Goal: Task Accomplishment & Management: Use online tool/utility

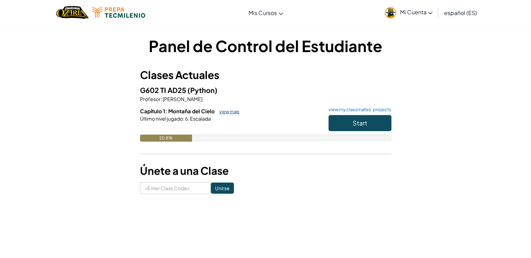
click at [225, 111] on link "view map" at bounding box center [228, 112] width 24 height 6
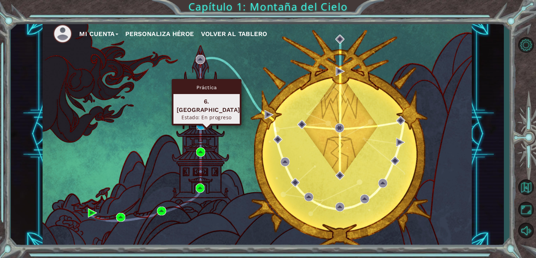
click at [197, 128] on img at bounding box center [201, 124] width 9 height 9
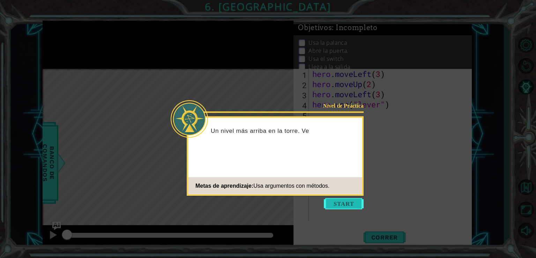
click at [335, 203] on button "Start" at bounding box center [344, 203] width 40 height 11
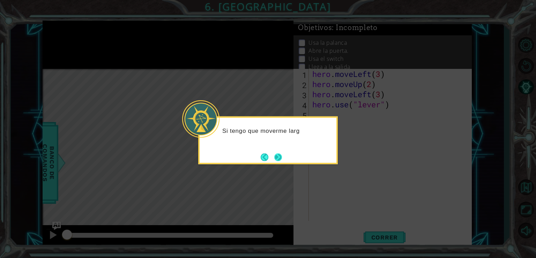
click at [281, 155] on button "Next" at bounding box center [278, 157] width 8 height 8
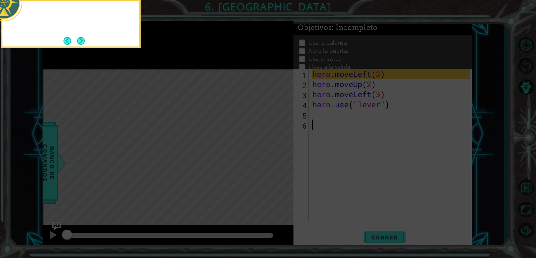
click at [280, 154] on icon at bounding box center [268, 39] width 536 height 438
click at [85, 41] on button "Next" at bounding box center [81, 41] width 8 height 8
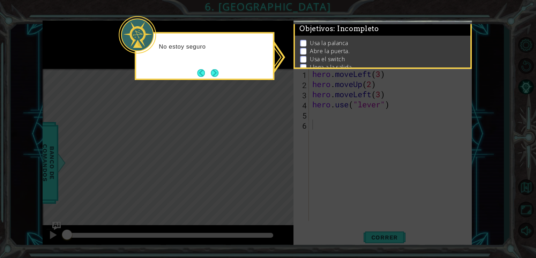
click at [218, 69] on button "Next" at bounding box center [215, 73] width 8 height 8
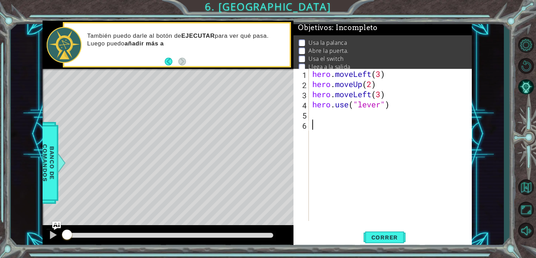
click at [317, 120] on div "hero . moveLeft ( 3 ) hero . moveUp ( 2 ) hero . moveLeft ( 3 ) hero . use ( "l…" at bounding box center [392, 155] width 163 height 172
click at [334, 112] on div "hero . moveLeft ( 3 ) hero . moveUp ( 2 ) hero . moveLeft ( 3 ) hero . use ( "l…" at bounding box center [392, 155] width 163 height 172
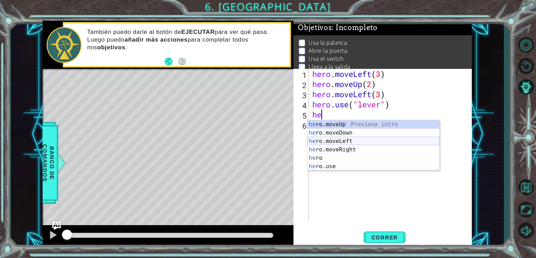
click at [343, 140] on div "he ro.moveUp Presiona intro he ro.moveDown Presiona intro he ro.moveLeft Presio…" at bounding box center [373, 153] width 132 height 67
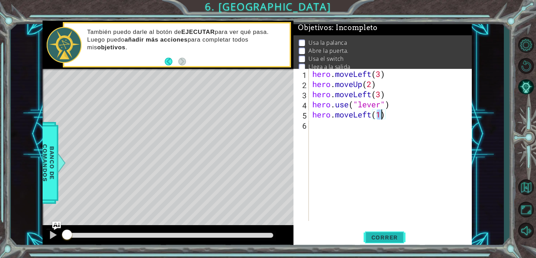
type textarea "hero.moveLeft(1)"
click at [391, 237] on span "Correr" at bounding box center [384, 237] width 41 height 7
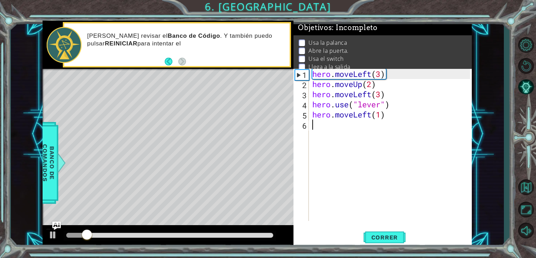
click at [370, 131] on div "hero . moveLeft ( 3 ) hero . moveUp ( 2 ) hero . moveLeft ( 3 ) hero . use ( "l…" at bounding box center [392, 155] width 163 height 172
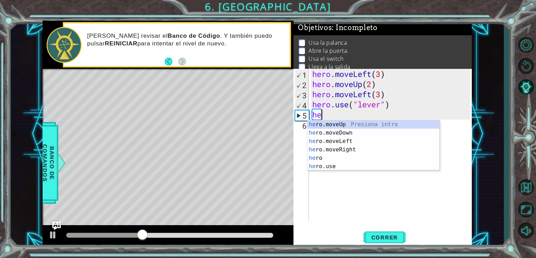
type textarea "h"
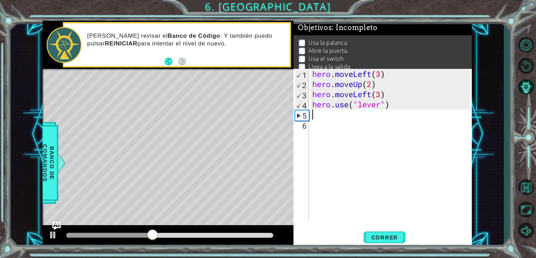
click at [351, 136] on div "hero . moveLeft ( 3 ) hero . moveUp ( 2 ) hero . moveLeft ( 3 ) hero . use ( "l…" at bounding box center [392, 155] width 163 height 172
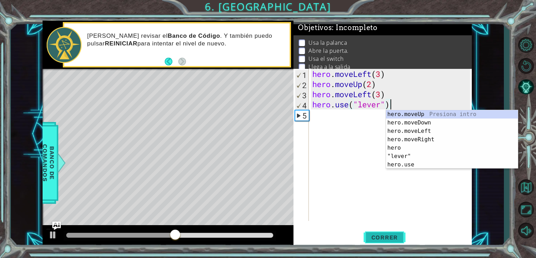
click at [371, 237] on span "Correr" at bounding box center [384, 237] width 41 height 7
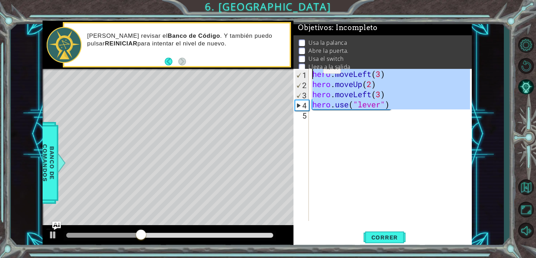
drag, startPoint x: 383, startPoint y: 129, endPoint x: 313, endPoint y: 68, distance: 92.8
click at [313, 68] on div "Objetivos : Incompleto Usa [PERSON_NAME] Abre la puerta. Usa el switch Llega a …" at bounding box center [383, 134] width 178 height 227
type textarea "hero.moveLeft(3) hero.moveUp(2)"
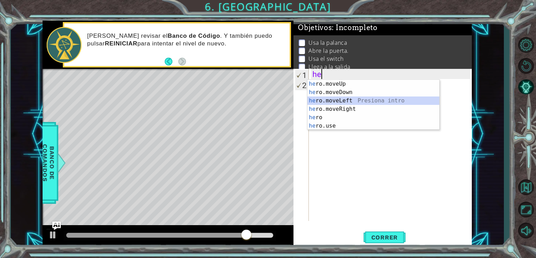
click at [333, 99] on div "he ro.moveUp Presiona intro he ro.moveDown Presiona intro he ro.moveLeft Presio…" at bounding box center [373, 113] width 132 height 67
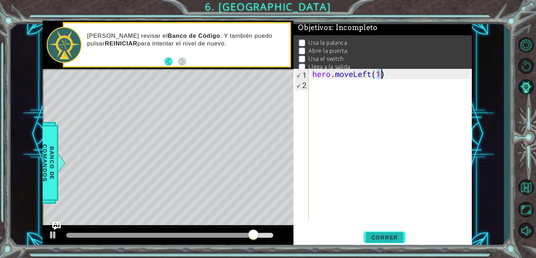
type textarea "hero.moveLeft(1)"
click at [394, 236] on span "Correr" at bounding box center [384, 237] width 41 height 7
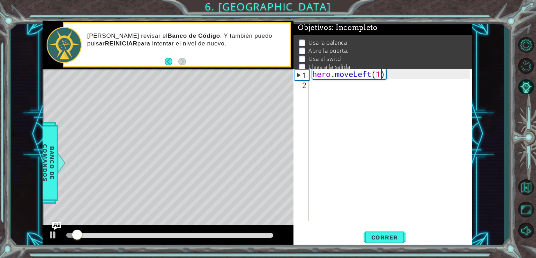
click at [336, 108] on div "hero . moveLeft ( 1 )" at bounding box center [392, 155] width 163 height 172
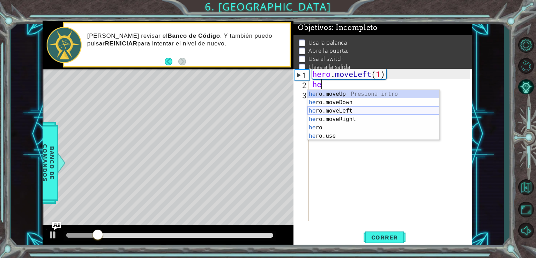
click at [355, 109] on div "he ro.moveUp Presiona intro he ro.moveDown Presiona intro he ro.moveLeft Presio…" at bounding box center [373, 123] width 132 height 67
type textarea "hero.moveLeft(1)"
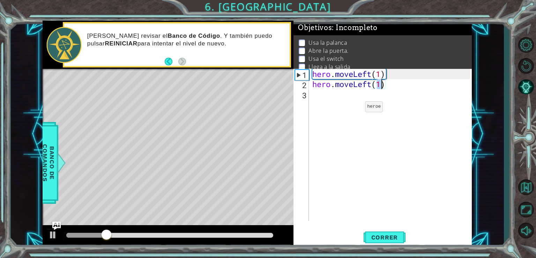
click at [355, 108] on div "hero . moveLeft ( 1 ) hero . moveLeft ( 1 )" at bounding box center [392, 155] width 163 height 172
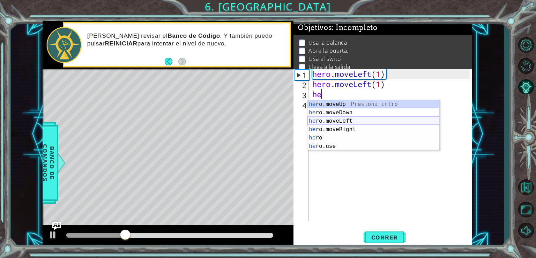
click at [352, 121] on div "he ro.moveUp Presiona intro he ro.moveDown Presiona intro he ro.moveLeft Presio…" at bounding box center [373, 133] width 132 height 67
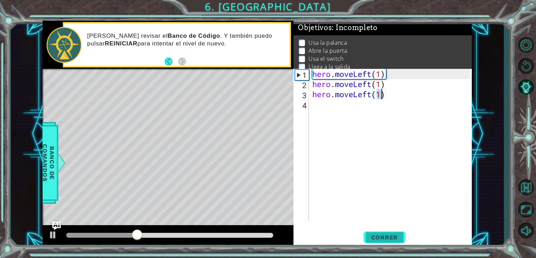
type textarea "hero.moveLeft(1)"
click at [394, 243] on button "Correr" at bounding box center [385, 237] width 42 height 18
click at [345, 112] on div "hero . moveLeft ( 1 ) hero . moveLeft ( 1 ) hero . moveLeft ( 1 )" at bounding box center [392, 155] width 163 height 172
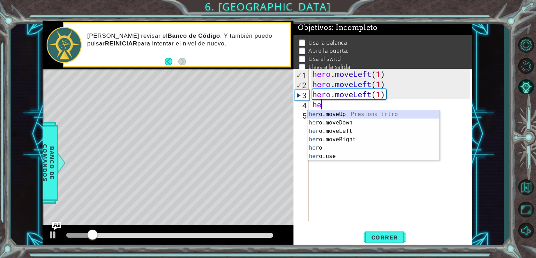
click at [349, 110] on div "he ro.moveUp Presiona intro he ro.moveDown Presiona intro he ro.moveLeft Presio…" at bounding box center [373, 143] width 132 height 67
type textarea "hero.moveUp(1)"
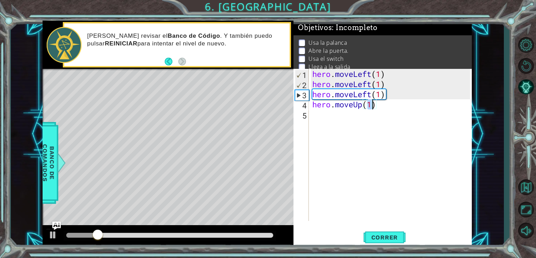
click at [342, 119] on div "hero . moveLeft ( 1 ) hero . moveLeft ( 1 ) hero . moveLeft ( 1 ) hero . moveUp…" at bounding box center [392, 155] width 163 height 172
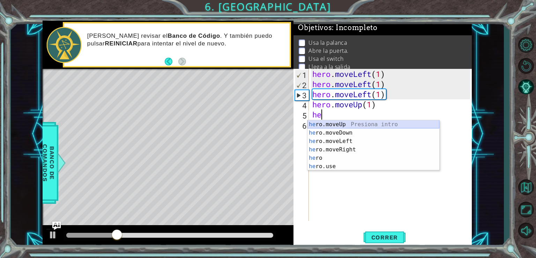
click at [357, 122] on div "he ro.moveUp Presiona intro he ro.moveDown Presiona intro he ro.moveLeft Presio…" at bounding box center [373, 153] width 132 height 67
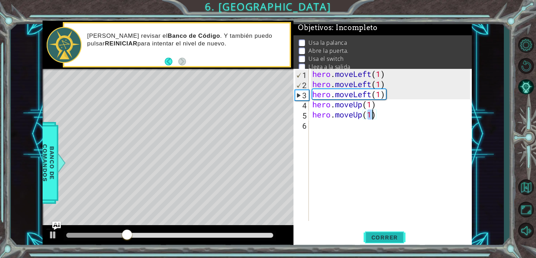
type textarea "hero.moveUp(1)"
click at [396, 235] on span "Correr" at bounding box center [384, 237] width 41 height 7
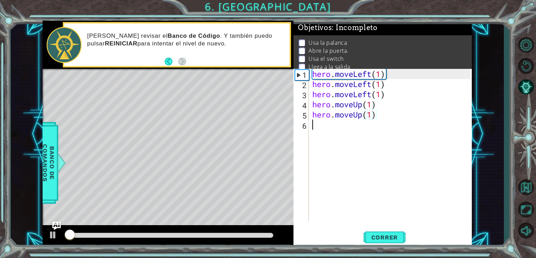
click at [343, 176] on div "hero . moveLeft ( 1 ) hero . moveLeft ( 1 ) hero . moveLeft ( 1 ) hero . moveUp…" at bounding box center [392, 155] width 163 height 172
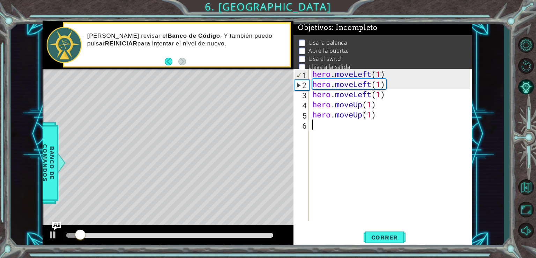
drag, startPoint x: 339, startPoint y: 169, endPoint x: 345, endPoint y: 166, distance: 6.1
click at [340, 168] on div "hero . moveLeft ( 1 ) hero . moveLeft ( 1 ) hero . moveLeft ( 1 ) hero . moveUp…" at bounding box center [392, 155] width 163 height 172
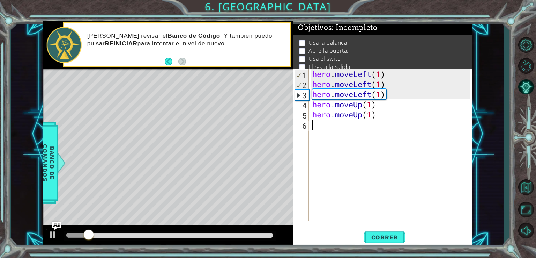
click at [345, 166] on div "hero . moveLeft ( 1 ) hero . moveLeft ( 1 ) hero . moveLeft ( 1 ) hero . moveUp…" at bounding box center [392, 155] width 163 height 172
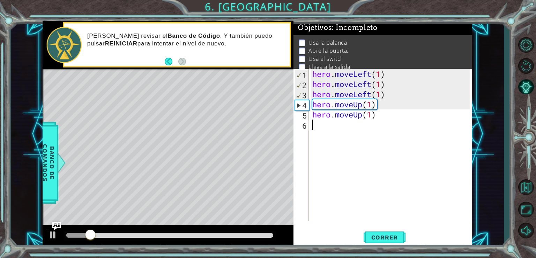
click at [345, 166] on div "hero . moveLeft ( 1 ) hero . moveLeft ( 1 ) hero . moveLeft ( 1 ) hero . moveUp…" at bounding box center [392, 155] width 163 height 172
click at [345, 165] on div "hero . moveLeft ( 1 ) hero . moveLeft ( 1 ) hero . moveLeft ( 1 ) hero . moveUp…" at bounding box center [392, 155] width 163 height 172
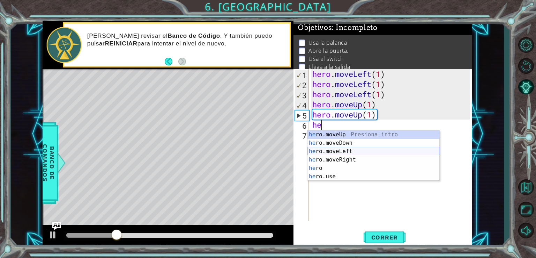
click at [339, 150] on div "he ro.moveUp Presiona intro he ro.moveDown Presiona intro he ro.moveLeft Presio…" at bounding box center [373, 163] width 132 height 67
type textarea "hero.moveLeft(1)"
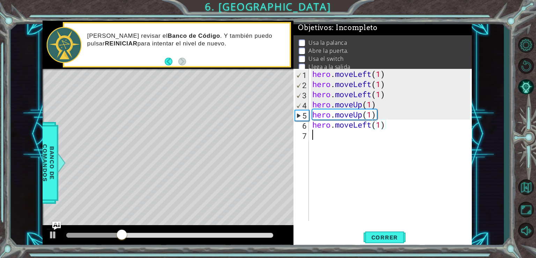
click at [336, 151] on div "hero . moveLeft ( 1 ) hero . moveLeft ( 1 ) hero . moveLeft ( 1 ) hero . moveUp…" at bounding box center [392, 155] width 163 height 172
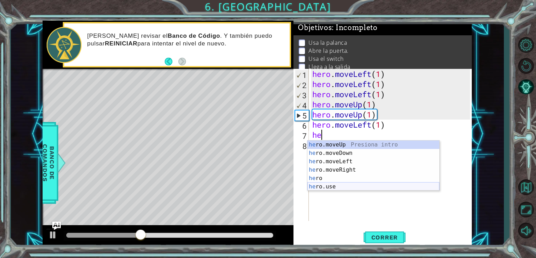
click at [345, 187] on div "he ro.moveUp Presiona intro he ro.moveDown Presiona intro he ro.moveLeft Presio…" at bounding box center [373, 173] width 132 height 67
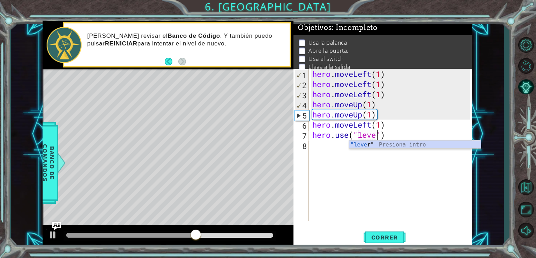
scroll to position [0, 3]
type textarea "hero.use("lever")"
click at [398, 239] on span "Correr" at bounding box center [384, 237] width 41 height 7
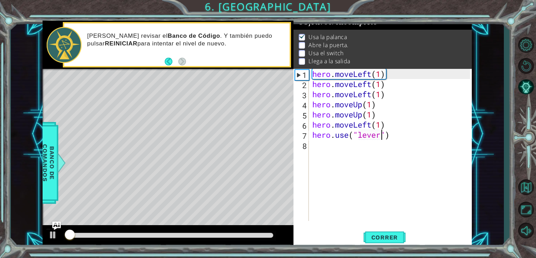
scroll to position [7, 0]
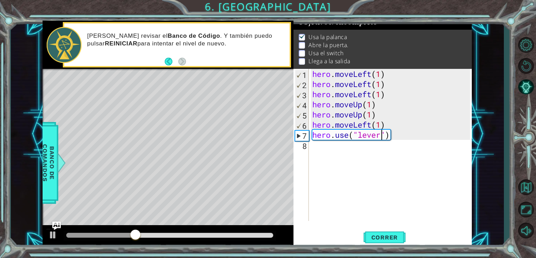
click at [371, 165] on div "hero . moveLeft ( 1 ) hero . moveLeft ( 1 ) hero . moveLeft ( 1 ) hero . moveUp…" at bounding box center [392, 155] width 163 height 172
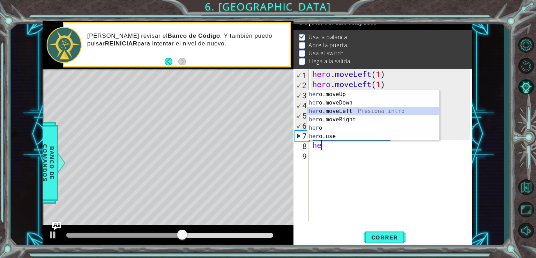
click at [348, 112] on div "he ro.moveUp Presiona intro he ro.moveDown Presiona intro he ro.moveLeft Presio…" at bounding box center [373, 123] width 132 height 67
type textarea "hero.moveLeft(1)"
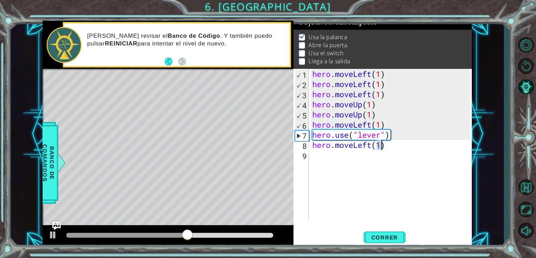
click at [331, 181] on div "hero . moveLeft ( 1 ) hero . moveLeft ( 1 ) hero . moveLeft ( 1 ) hero . moveUp…" at bounding box center [392, 155] width 163 height 172
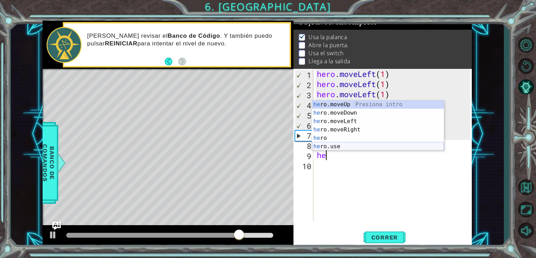
click at [348, 147] on div "he ro.moveUp Presiona intro he ro.moveDown Presiona intro he ro.moveLeft Presio…" at bounding box center [378, 133] width 132 height 67
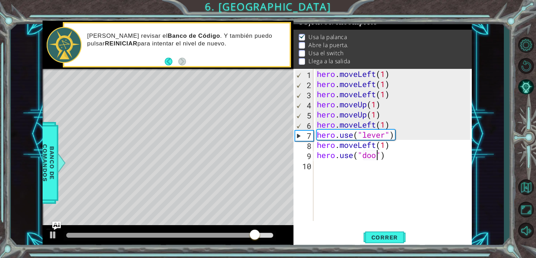
type textarea "hero.use("door")"
click at [391, 200] on div "hero . moveLeft ( 1 ) hero . moveLeft ( 1 ) hero . moveLeft ( 1 ) hero . moveUp…" at bounding box center [395, 155] width 158 height 172
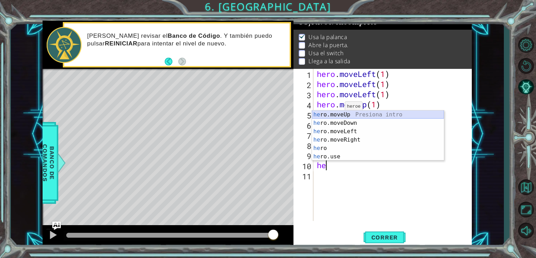
click at [340, 114] on div "he ro.moveUp Presiona intro he ro.moveDown Presiona intro he ro.moveLeft Presio…" at bounding box center [378, 143] width 132 height 67
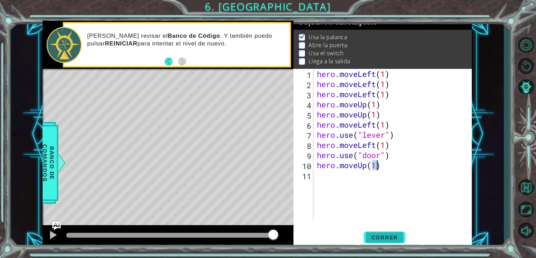
type textarea "hero.moveUp(1)"
click at [385, 234] on span "Correr" at bounding box center [384, 237] width 41 height 7
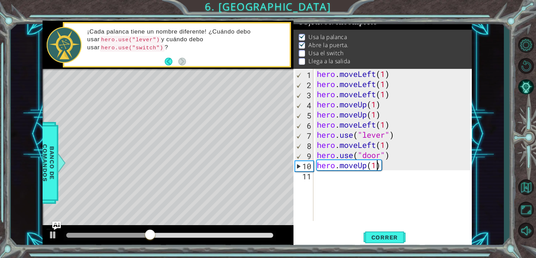
click at [347, 195] on div "hero . moveLeft ( 1 ) hero . moveLeft ( 1 ) hero . moveLeft ( 1 ) hero . moveUp…" at bounding box center [395, 155] width 158 height 172
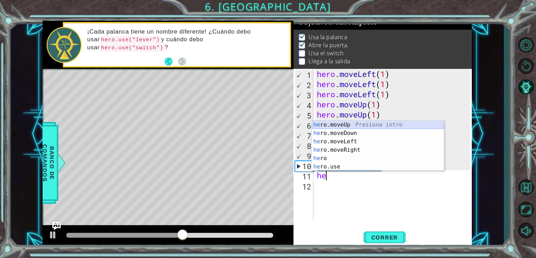
click at [344, 125] on div "he ro.moveUp Presiona intro he ro.moveDown Presiona intro he ro.moveLeft Presio…" at bounding box center [378, 153] width 132 height 67
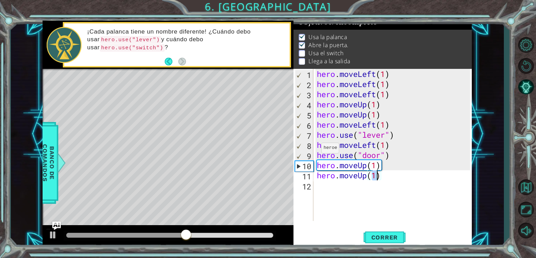
type textarea "hero.moveUp(1)"
click at [304, 232] on div "Correr" at bounding box center [384, 237] width 178 height 18
click at [342, 191] on div "hero . moveLeft ( 1 ) hero . moveLeft ( 1 ) hero . moveLeft ( 1 ) hero . moveUp…" at bounding box center [395, 155] width 158 height 172
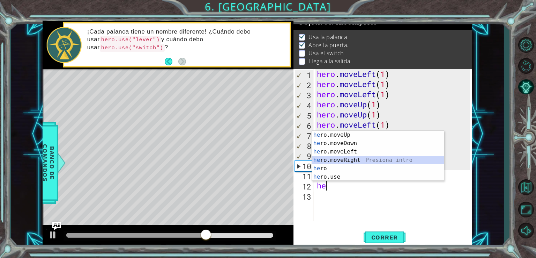
click at [366, 160] on div "he ro.moveUp Presiona intro he ro.moveDown Presiona intro he ro.moveLeft Presio…" at bounding box center [378, 164] width 132 height 67
type textarea "hero.moveRight(1)"
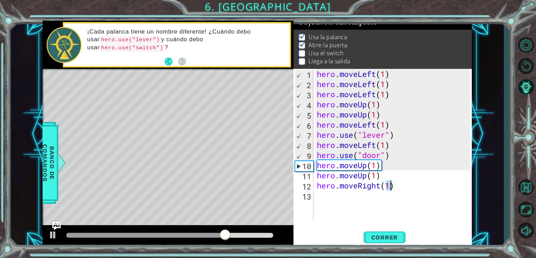
click at [341, 208] on div "hero . moveLeft ( 1 ) hero . moveLeft ( 1 ) hero . moveLeft ( 1 ) hero . moveUp…" at bounding box center [395, 155] width 158 height 172
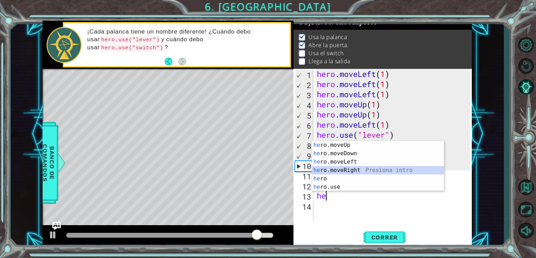
click at [344, 169] on div "he ro.moveUp Presiona intro he ro.moveDown Presiona intro he ro.moveLeft Presio…" at bounding box center [378, 174] width 132 height 67
type textarea "hero.moveRight(1)"
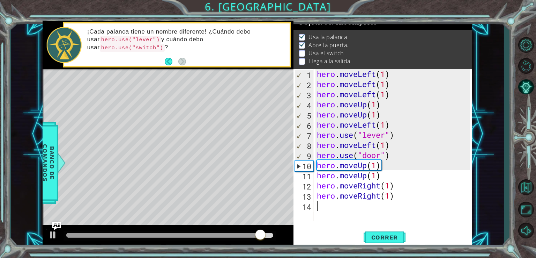
click at [339, 207] on div "hero . moveLeft ( 1 ) hero . moveLeft ( 1 ) hero . moveLeft ( 1 ) hero . moveUp…" at bounding box center [395, 155] width 158 height 172
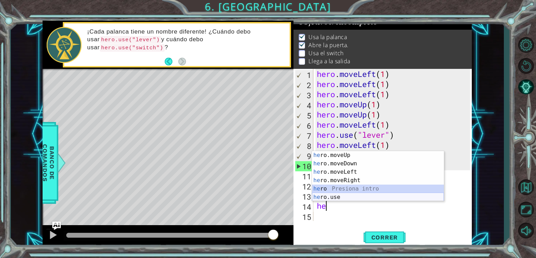
drag, startPoint x: 329, startPoint y: 192, endPoint x: 336, endPoint y: 196, distance: 8.6
click at [336, 196] on div "he ro.moveUp Presiona intro he ro.moveDown Presiona intro he ro.moveLeft Presio…" at bounding box center [378, 184] width 132 height 67
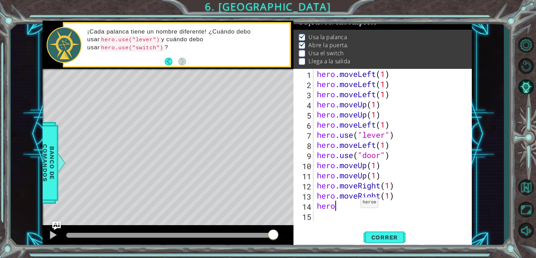
scroll to position [0, 0]
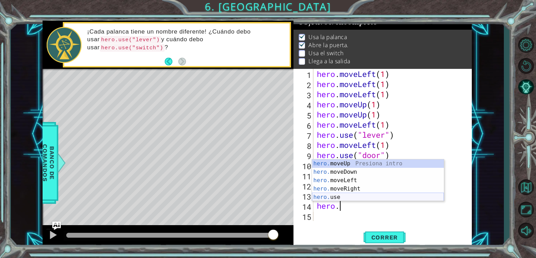
click at [351, 198] on div "hero. moveUp Presiona intro hero. moveDown Presiona intro hero. moveLeft Presio…" at bounding box center [378, 188] width 132 height 59
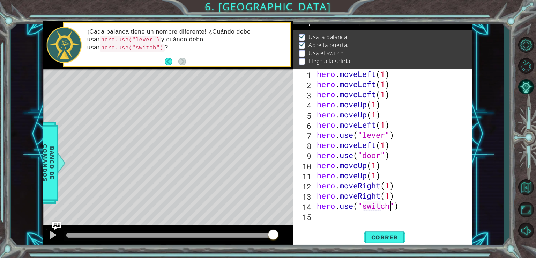
scroll to position [0, 3]
type textarea "hero.use("switch")"
click at [402, 234] on span "Correr" at bounding box center [384, 237] width 41 height 7
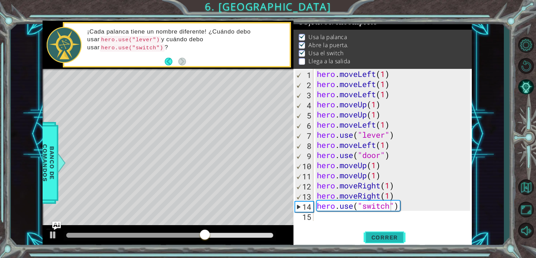
click at [391, 234] on span "Correr" at bounding box center [384, 237] width 41 height 7
drag, startPoint x: 79, startPoint y: 232, endPoint x: 169, endPoint y: 233, distance: 89.7
click at [169, 233] on div at bounding box center [167, 235] width 13 height 13
click at [342, 218] on div "hero . moveLeft ( 1 ) hero . moveLeft ( 1 ) hero . moveLeft ( 1 ) hero . moveUp…" at bounding box center [395, 155] width 158 height 172
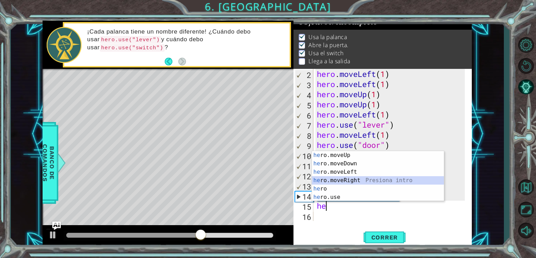
click at [352, 180] on div "he ro.moveUp Presiona intro he ro.moveDown Presiona intro he ro.moveLeft Presio…" at bounding box center [378, 184] width 132 height 67
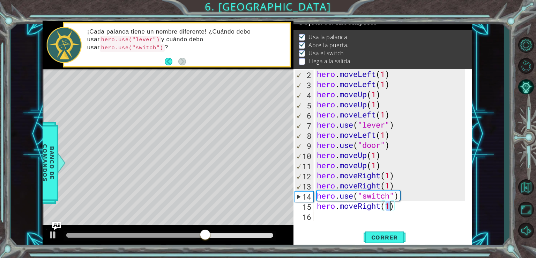
type textarea "hero.moveRight(1)"
click at [325, 226] on div "hero.moveRight(1) 2 3 4 5 6 7 8 9 10 11 12 13 14 15 16 hero . moveLeft ( 1 ) he…" at bounding box center [383, 158] width 178 height 178
drag, startPoint x: 342, startPoint y: 229, endPoint x: 346, endPoint y: 221, distance: 9.5
click at [342, 228] on div "hero.moveRight(1) 2 3 4 5 6 7 8 9 10 11 12 13 14 15 16 hero . moveLeft ( 1 ) he…" at bounding box center [383, 158] width 178 height 178
click at [344, 215] on div "hero . moveLeft ( 1 ) hero . moveLeft ( 1 ) hero . moveUp ( 1 ) hero . moveUp (…" at bounding box center [392, 155] width 153 height 172
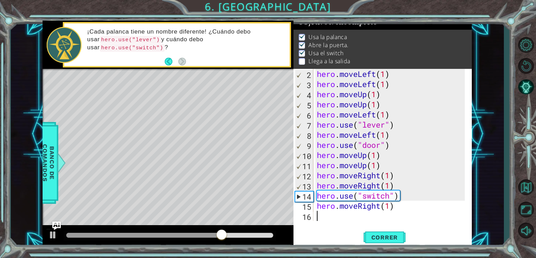
scroll to position [20, 0]
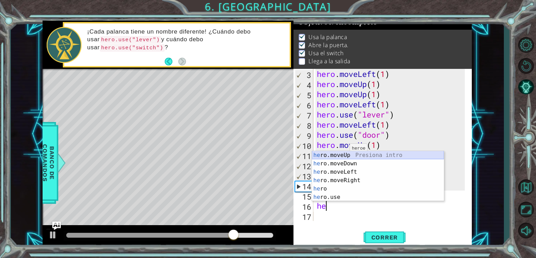
drag, startPoint x: 344, startPoint y: 154, endPoint x: 348, endPoint y: 154, distance: 4.2
click at [345, 155] on div "he ro.moveUp Presiona intro he ro.moveDown Presiona intro he ro.moveLeft Presio…" at bounding box center [378, 184] width 132 height 67
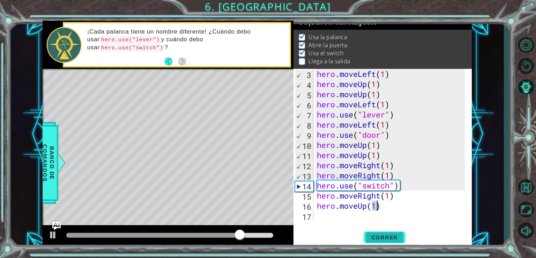
type textarea "hero.moveUp(1)"
click at [390, 241] on button "Correr" at bounding box center [385, 237] width 42 height 18
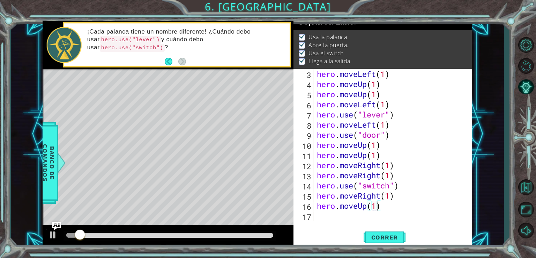
click at [203, 234] on div at bounding box center [170, 235] width 213 height 10
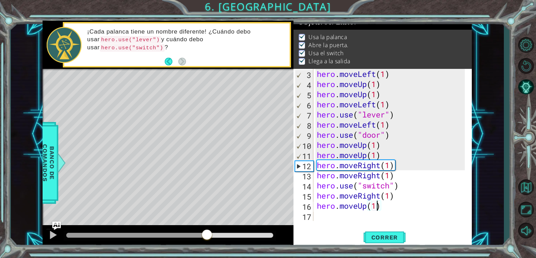
click at [208, 234] on div at bounding box center [169, 234] width 207 height 5
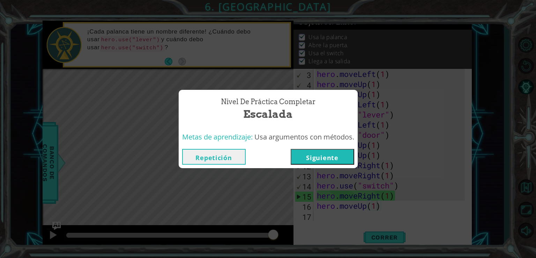
click at [320, 158] on button "Siguiente" at bounding box center [323, 157] width 64 height 16
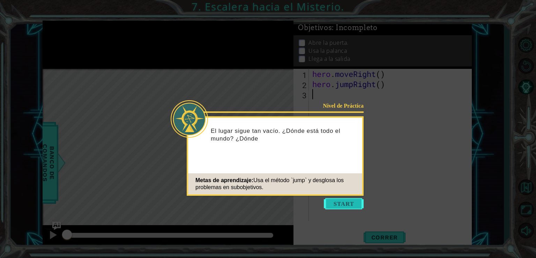
click at [329, 201] on button "Start" at bounding box center [344, 203] width 40 height 11
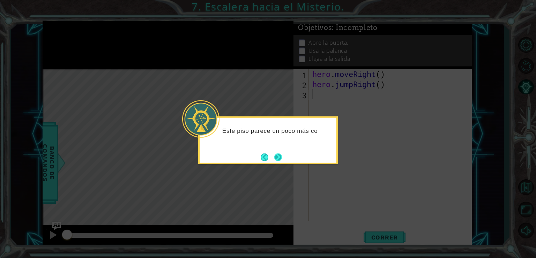
click at [282, 156] on button "Next" at bounding box center [278, 157] width 8 height 8
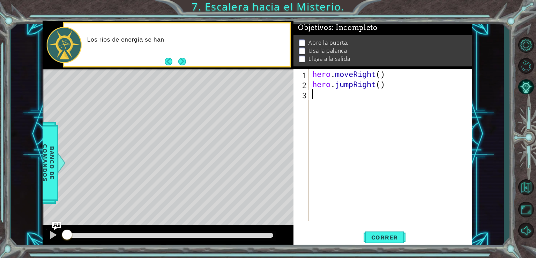
click at [353, 150] on div "hero . moveRight ( ) hero . jumpRight ( )" at bounding box center [392, 155] width 163 height 172
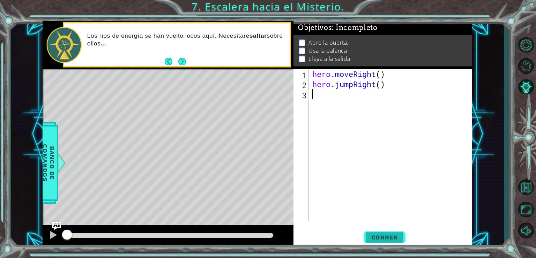
click at [387, 236] on span "Correr" at bounding box center [384, 237] width 41 height 7
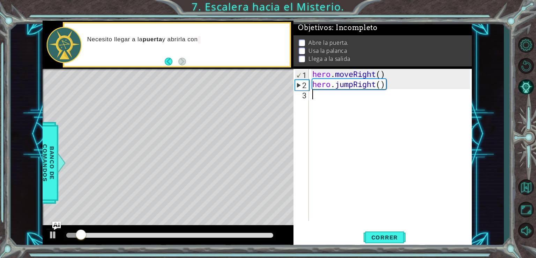
click at [406, 124] on div "hero . moveRight ( ) hero . jumpRight ( )" at bounding box center [392, 155] width 163 height 172
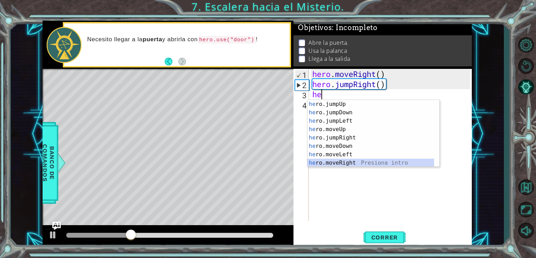
click at [346, 163] on div "he ro.jumpUp Presiona intro he ro.jumpDown Presiona intro he ro.jumpLeft Presio…" at bounding box center [370, 142] width 127 height 84
type textarea "hero.moveRight(1)"
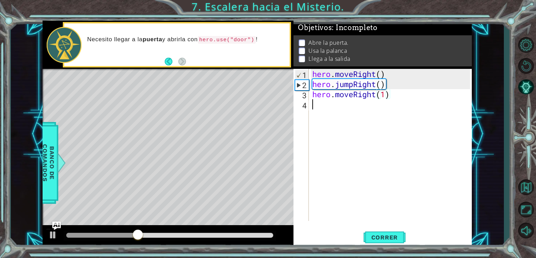
click at [346, 155] on div "hero . moveRight ( ) hero . jumpRight ( ) hero . moveRight ( 1 )" at bounding box center [392, 155] width 163 height 172
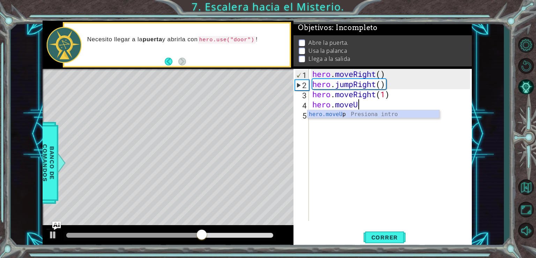
scroll to position [0, 2]
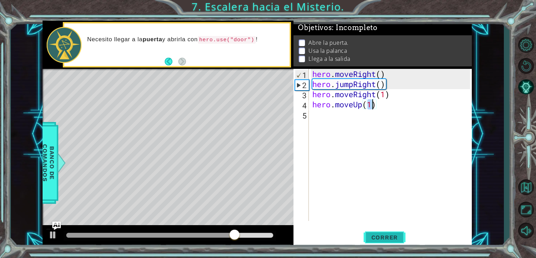
type textarea "hero.moveUp(1)"
click at [394, 238] on span "Correr" at bounding box center [384, 237] width 41 height 7
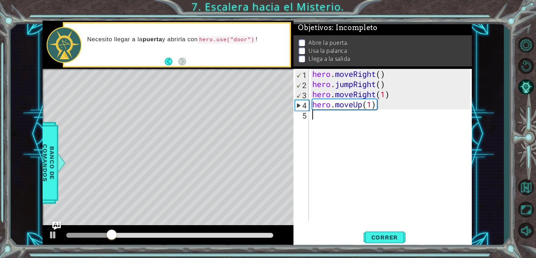
click at [321, 167] on div "hero . moveRight ( ) hero . jumpRight ( ) hero . moveRight ( 1 ) hero . moveUp …" at bounding box center [392, 155] width 163 height 172
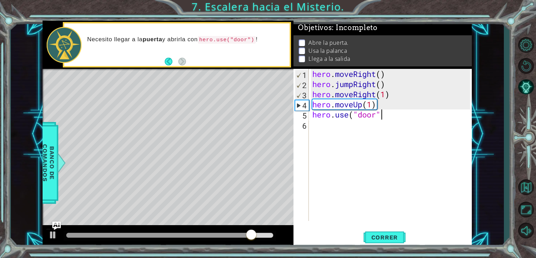
scroll to position [0, 3]
type textarea "hero.use("door")"
click at [395, 240] on span "Correr" at bounding box center [384, 237] width 41 height 7
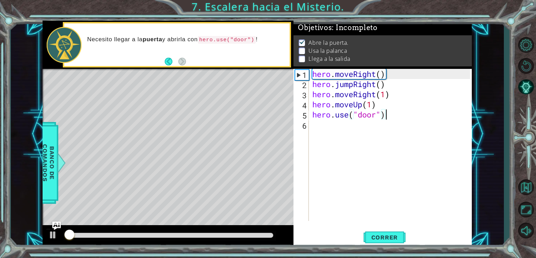
scroll to position [3, 0]
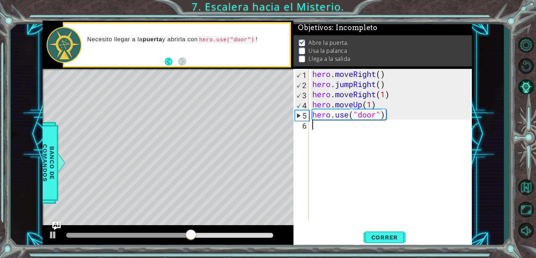
click at [334, 173] on div "hero . moveRight ( ) hero . jumpRight ( ) hero . moveRight ( 1 ) hero . moveUp …" at bounding box center [392, 155] width 163 height 172
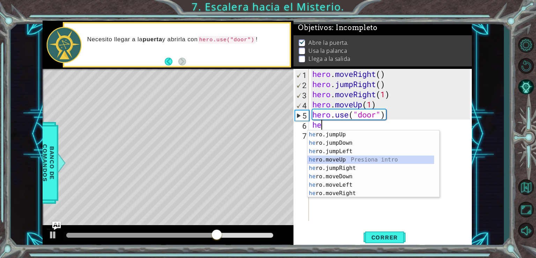
click at [360, 161] on div "he ro.jumpUp Presiona intro he ro.jumpDown Presiona intro he ro.jumpLeft Presio…" at bounding box center [370, 172] width 127 height 84
type textarea "hero.moveUp(1)"
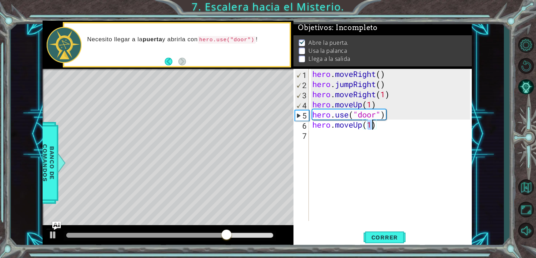
click at [357, 161] on div "hero . moveRight ( ) hero . jumpRight ( ) hero . moveRight ( 1 ) hero . moveUp …" at bounding box center [392, 155] width 163 height 172
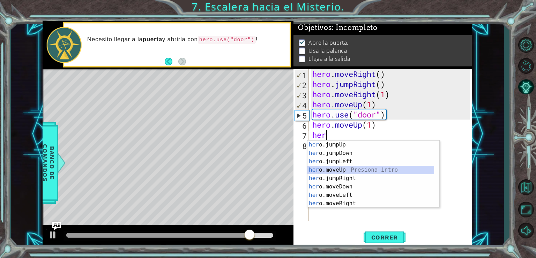
click at [336, 170] on div "her o.jumpUp Presiona intro her o.jumpDown Presiona intro her o.jumpLeft Presio…" at bounding box center [370, 182] width 127 height 84
type textarea "hero.moveUp(1)"
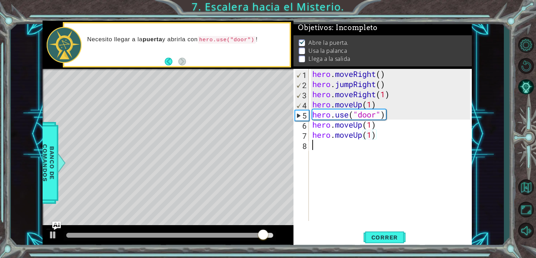
click at [348, 178] on div "hero . moveRight ( ) hero . jumpRight ( ) hero . moveRight ( 1 ) hero . moveUp …" at bounding box center [392, 155] width 163 height 172
click at [327, 152] on div "hero . moveRight ( ) hero . jumpRight ( ) hero . moveRight ( 1 ) hero . moveUp …" at bounding box center [392, 155] width 163 height 172
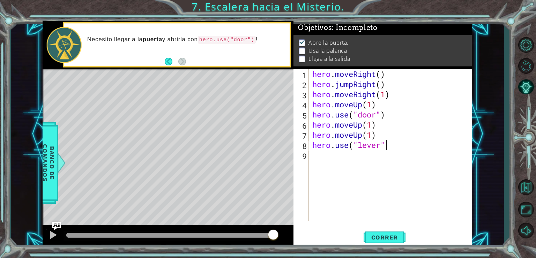
scroll to position [0, 3]
type textarea "hero.use("lever")"
drag, startPoint x: 400, startPoint y: 235, endPoint x: 403, endPoint y: 231, distance: 5.2
click at [401, 236] on span "Correr" at bounding box center [384, 237] width 41 height 7
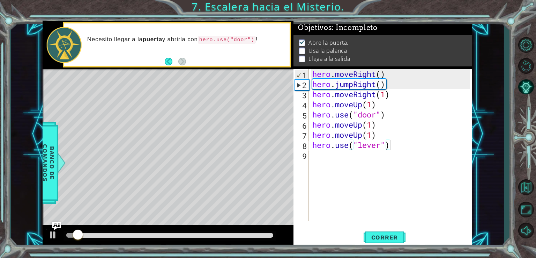
drag, startPoint x: 93, startPoint y: 231, endPoint x: 111, endPoint y: 236, distance: 19.0
click at [111, 236] on div at bounding box center [170, 235] width 213 height 10
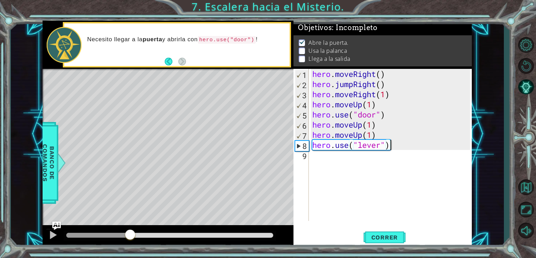
drag, startPoint x: 112, startPoint y: 236, endPoint x: 132, endPoint y: 234, distance: 19.2
click at [131, 235] on div at bounding box center [169, 234] width 207 height 5
click at [413, 149] on div "hero . moveRight ( ) hero . jumpRight ( ) hero . moveRight ( 1 ) hero . moveUp …" at bounding box center [392, 155] width 163 height 172
drag, startPoint x: 402, startPoint y: 152, endPoint x: 362, endPoint y: 172, distance: 45.0
click at [362, 172] on div "hero . moveRight ( ) hero . jumpRight ( ) hero . moveRight ( 1 ) hero . moveUp …" at bounding box center [392, 155] width 163 height 172
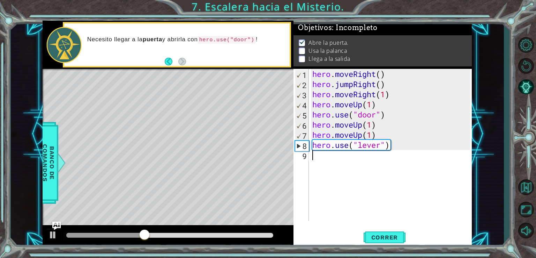
scroll to position [0, 0]
click at [361, 170] on div "hero . moveRight ( ) hero . jumpRight ( ) hero . moveRight ( 1 ) hero . moveUp …" at bounding box center [392, 155] width 163 height 172
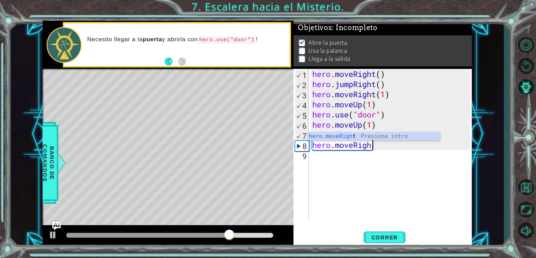
scroll to position [0, 2]
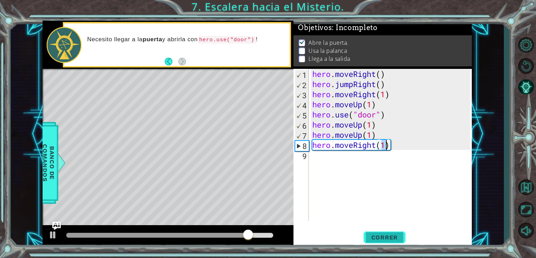
click at [379, 236] on span "Correr" at bounding box center [384, 237] width 41 height 7
drag, startPoint x: 138, startPoint y: 236, endPoint x: 166, endPoint y: 234, distance: 28.1
click at [166, 234] on div at bounding box center [169, 234] width 207 height 5
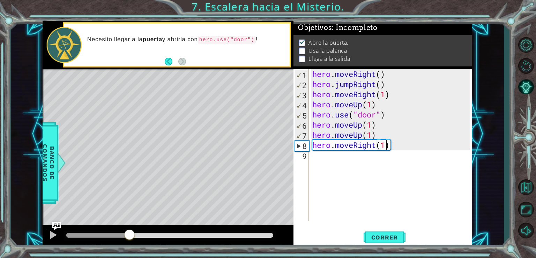
drag, startPoint x: 166, startPoint y: 233, endPoint x: 129, endPoint y: 238, distance: 37.0
click at [129, 238] on div at bounding box center [129, 235] width 13 height 13
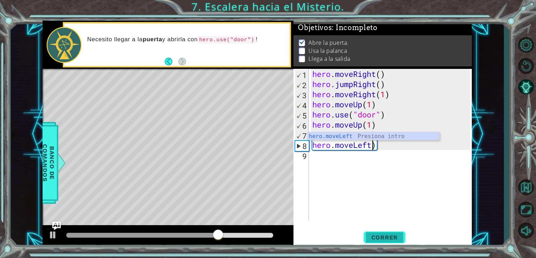
type textarea "hero.moveLeft)"
click at [379, 235] on span "Correr" at bounding box center [384, 237] width 41 height 7
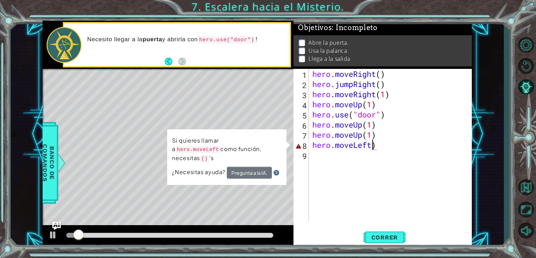
click at [349, 178] on div "hero . moveRight ( ) hero . jumpRight ( ) hero . moveRight ( 1 ) hero . moveUp …" at bounding box center [392, 155] width 163 height 172
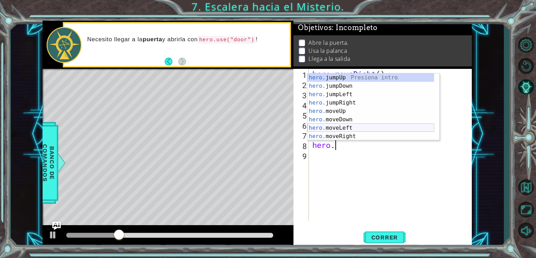
click at [338, 127] on div "hero. jumpUp Presiona intro hero. jumpDown Presiona intro hero. jumpLeft Presio…" at bounding box center [370, 115] width 127 height 84
type textarea "hero.moveLeft(1)"
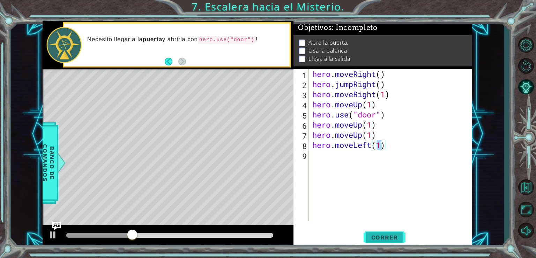
click at [388, 237] on span "Correr" at bounding box center [384, 237] width 41 height 7
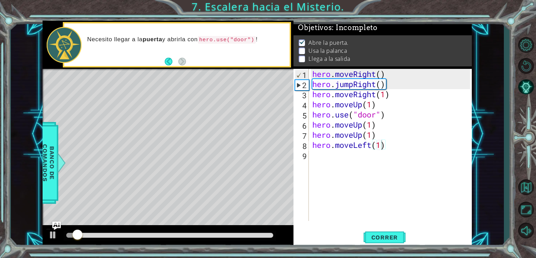
drag, startPoint x: 163, startPoint y: 230, endPoint x: 178, endPoint y: 227, distance: 15.1
click at [178, 227] on div at bounding box center [168, 236] width 251 height 22
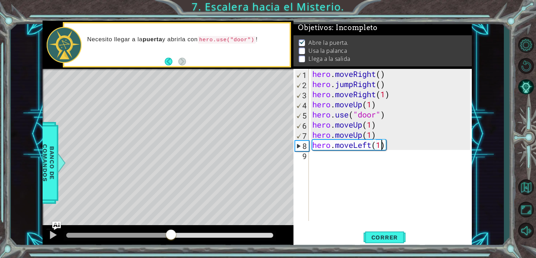
drag, startPoint x: 162, startPoint y: 232, endPoint x: 173, endPoint y: 229, distance: 11.2
click at [172, 232] on div at bounding box center [169, 234] width 207 height 5
click at [356, 190] on div "hero . moveRight ( ) hero . jumpRight ( ) hero . moveRight ( 1 ) hero . moveUp …" at bounding box center [392, 155] width 163 height 172
click at [349, 189] on div "hero . moveRight ( ) hero . jumpRight ( ) hero . moveRight ( 1 ) hero . moveUp …" at bounding box center [392, 155] width 163 height 172
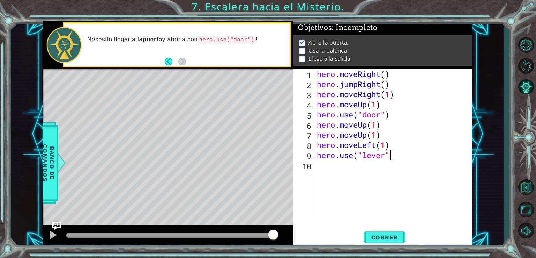
scroll to position [0, 3]
type textarea "hero.use("lever")"
click at [392, 234] on span "Correr" at bounding box center [384, 237] width 41 height 7
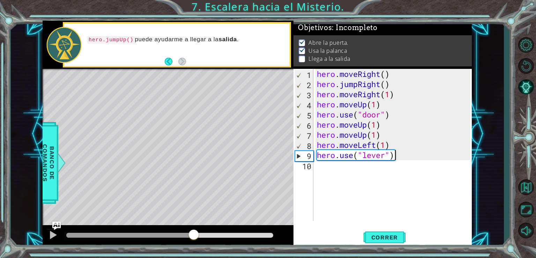
drag, startPoint x: 184, startPoint y: 232, endPoint x: 198, endPoint y: 231, distance: 14.0
click at [198, 232] on div at bounding box center [169, 234] width 207 height 5
click at [342, 188] on div "hero . moveRight ( ) hero . jumpRight ( ) hero . moveRight ( 1 ) hero . moveUp …" at bounding box center [395, 155] width 158 height 172
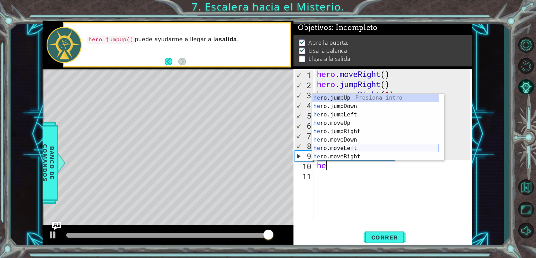
click at [355, 147] on div "he ro.jumpUp Presiona intro he ro.jumpDown Presiona intro he ro.jumpLeft Presio…" at bounding box center [375, 136] width 127 height 84
type textarea "hero.moveLeft(1)"
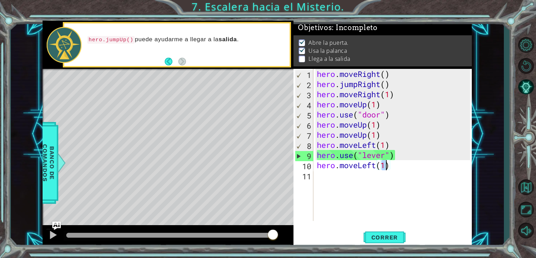
click at [345, 198] on div "hero . moveRight ( ) hero . jumpRight ( ) hero . moveRight ( 1 ) hero . moveUp …" at bounding box center [395, 155] width 158 height 172
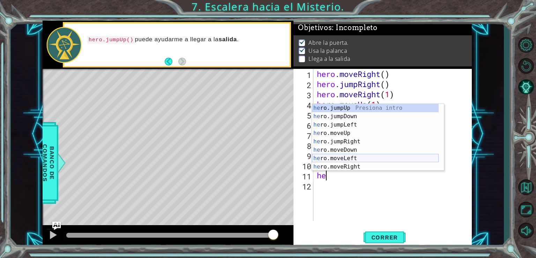
click at [350, 157] on div "he ro.jumpUp Presiona intro he ro.jumpDown Presiona intro he ro.jumpLeft Presio…" at bounding box center [375, 146] width 127 height 84
type textarea "hero.moveLeft(1)"
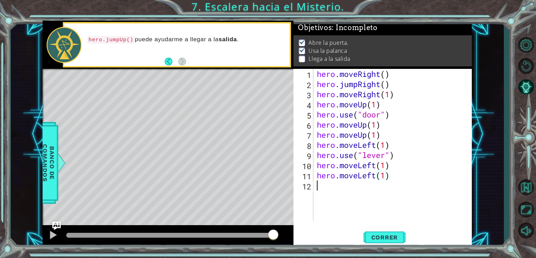
drag, startPoint x: 334, startPoint y: 190, endPoint x: 342, endPoint y: 187, distance: 9.2
click at [334, 191] on div "hero . moveRight ( ) hero . jumpRight ( ) hero . moveRight ( 1 ) hero . moveUp …" at bounding box center [395, 155] width 158 height 172
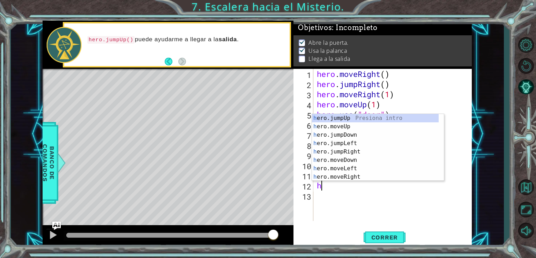
type textarea "he"
click at [335, 117] on div "he ro.jumpUp Presiona intro he ro.jumpDown Presiona intro he ro.jumpLeft Presio…" at bounding box center [375, 156] width 127 height 84
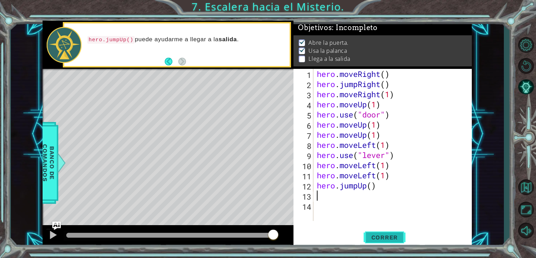
drag, startPoint x: 392, startPoint y: 237, endPoint x: 395, endPoint y: 235, distance: 3.9
click at [392, 237] on span "Correr" at bounding box center [384, 237] width 41 height 7
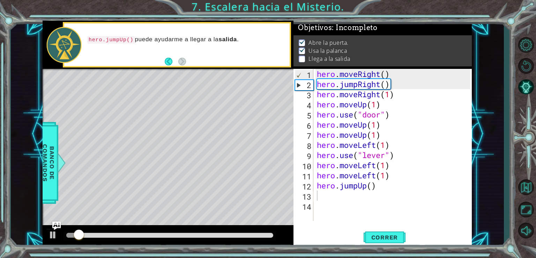
drag, startPoint x: 161, startPoint y: 238, endPoint x: 171, endPoint y: 235, distance: 9.7
click at [171, 235] on div at bounding box center [170, 235] width 213 height 10
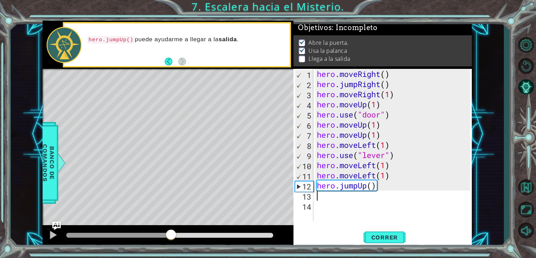
drag, startPoint x: 171, startPoint y: 235, endPoint x: 175, endPoint y: 235, distance: 3.9
click at [175, 235] on div at bounding box center [169, 234] width 207 height 5
click at [338, 205] on div "hero . moveRight ( ) hero . jumpRight ( ) hero . moveRight ( 1 ) hero . moveUp …" at bounding box center [395, 155] width 158 height 172
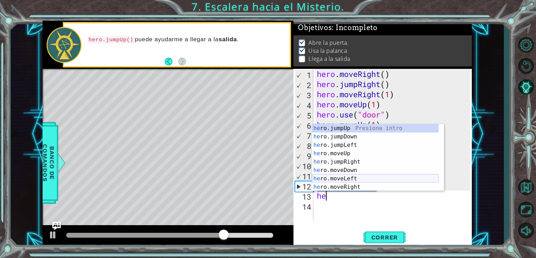
click at [353, 182] on div "he ro.jumpUp Presiona intro he ro.jumpDown Presiona intro he ro.jumpLeft Presio…" at bounding box center [375, 166] width 127 height 84
type textarea "hero.moveLeft(1)"
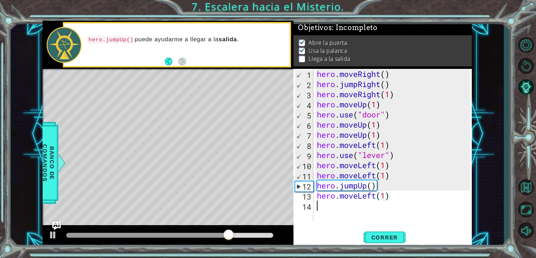
click at [337, 213] on div "hero . moveRight ( ) hero . jumpRight ( ) hero . moveRight ( 1 ) hero . moveUp …" at bounding box center [395, 155] width 158 height 172
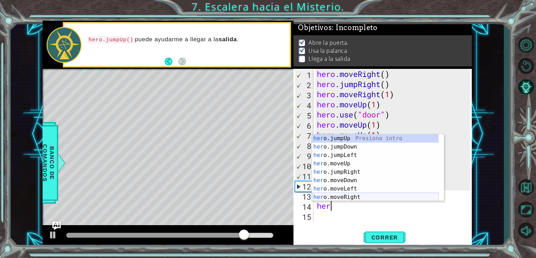
click at [374, 195] on div "her o.jumpUp Presiona intro her o.jumpDown Presiona intro her o.jumpLeft Presio…" at bounding box center [375, 176] width 127 height 84
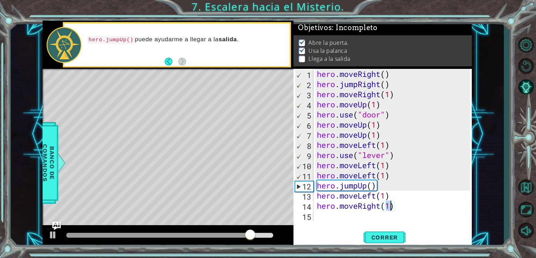
click at [362, 222] on div "hero.moveRight(1) 1 2 3 4 5 6 7 8 9 10 11 12 13 14 15 hero . moveRight ( ) hero…" at bounding box center [383, 158] width 178 height 178
click at [385, 238] on span "Correr" at bounding box center [384, 237] width 41 height 7
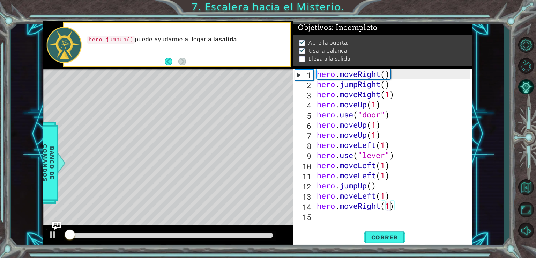
drag, startPoint x: 229, startPoint y: 237, endPoint x: 237, endPoint y: 236, distance: 8.1
click at [237, 236] on div at bounding box center [170, 235] width 213 height 10
click at [233, 233] on div at bounding box center [170, 235] width 213 height 10
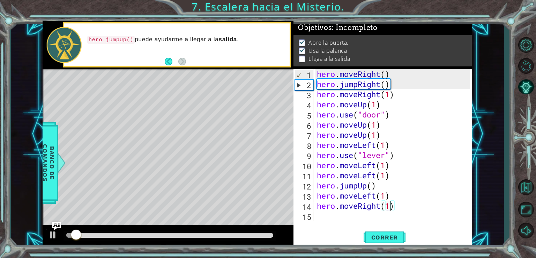
click at [323, 226] on div "hero.moveRight(1) 1 2 3 4 5 6 7 8 9 10 11 12 13 14 15 hero . moveRight ( ) hero…" at bounding box center [383, 158] width 178 height 178
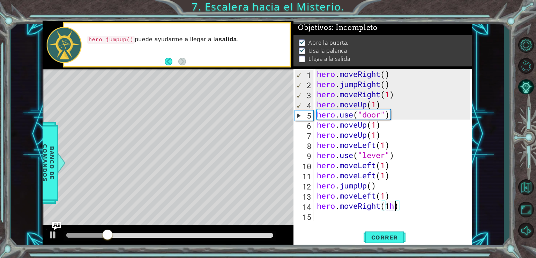
type textarea "hero.moveRight(1)"
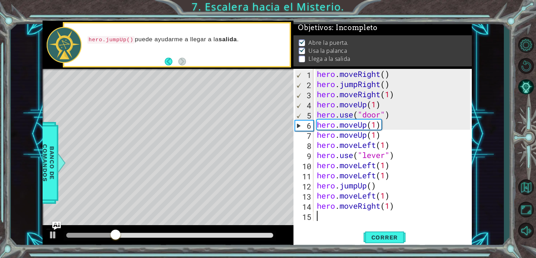
click at [401, 219] on div "hero . moveRight ( ) hero . jumpRight ( ) hero . moveRight ( 1 ) hero . moveUp …" at bounding box center [395, 155] width 158 height 172
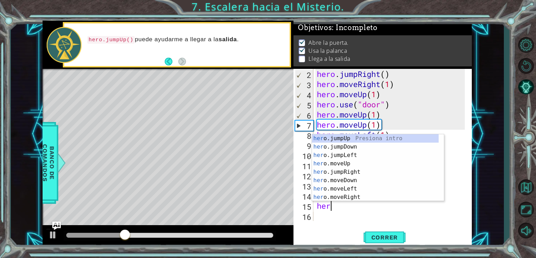
scroll to position [0, 0]
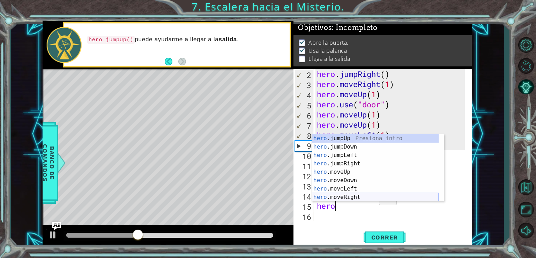
click at [372, 197] on div "hero .jumpUp Presiona intro hero .jumpDown Presiona intro hero .jumpLeft Presio…" at bounding box center [375, 176] width 127 height 84
type textarea "hero.moveRight(1)"
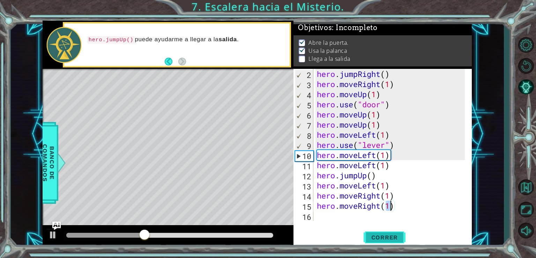
click at [364, 241] on button "Correr" at bounding box center [385, 237] width 42 height 18
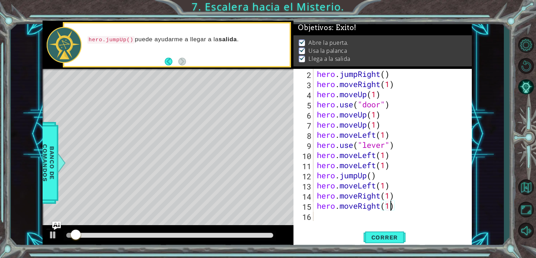
click at [320, 215] on div "hero . jumpRight ( ) hero . moveRight ( 1 ) hero . moveUp ( 1 ) hero . use ( "d…" at bounding box center [392, 155] width 153 height 172
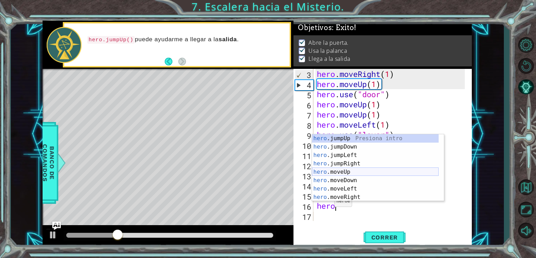
click at [343, 172] on div "hero .jumpUp Presiona intro hero .jumpDown Presiona intro hero .jumpLeft Presio…" at bounding box center [375, 176] width 127 height 84
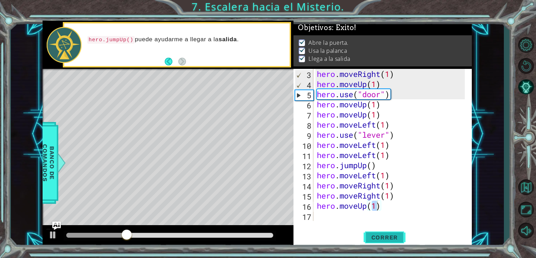
click at [380, 231] on button "Correr" at bounding box center [385, 237] width 42 height 18
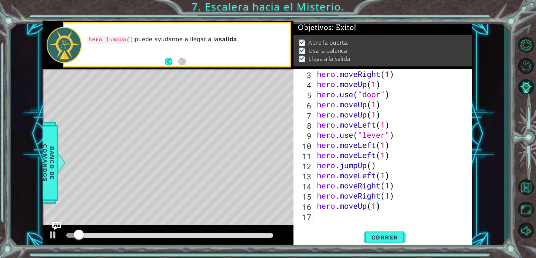
drag, startPoint x: 197, startPoint y: 232, endPoint x: 209, endPoint y: 235, distance: 12.7
click at [209, 235] on div at bounding box center [170, 235] width 213 height 10
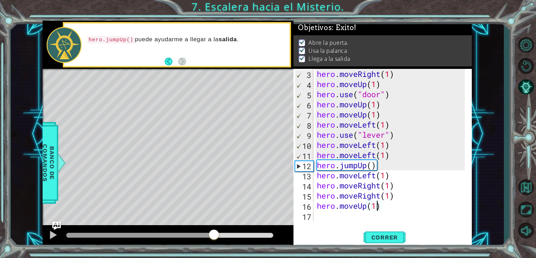
drag, startPoint x: 209, startPoint y: 235, endPoint x: 217, endPoint y: 235, distance: 8.0
click at [217, 235] on div at bounding box center [169, 234] width 207 height 5
drag, startPoint x: 222, startPoint y: 234, endPoint x: 236, endPoint y: 231, distance: 14.1
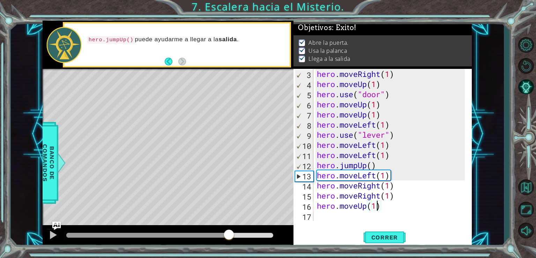
drag, startPoint x: 222, startPoint y: 235, endPoint x: 231, endPoint y: 234, distance: 8.8
click at [229, 235] on div at bounding box center [147, 234] width 163 height 5
click at [373, 178] on div "hero . moveRight ( 1 ) hero . moveUp ( 1 ) hero . use ( "door" ) hero . moveUp …" at bounding box center [392, 155] width 153 height 172
click at [376, 176] on div "hero . moveRight ( 1 ) hero . moveUp ( 1 ) hero . use ( "door" ) hero . moveUp …" at bounding box center [392, 155] width 153 height 172
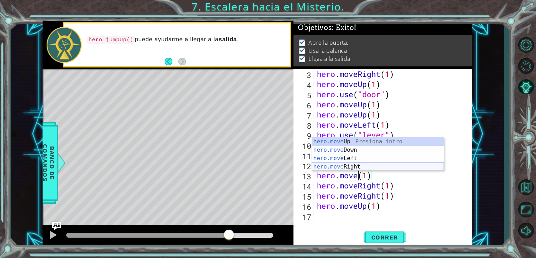
click at [364, 165] on div "hero.move Up Presiona intro hero.move Down Presiona intro hero.move Left Presio…" at bounding box center [378, 162] width 132 height 50
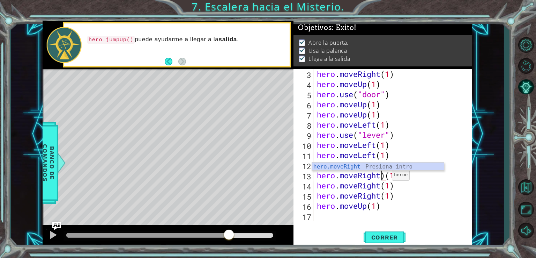
click at [386, 177] on div "hero . moveRight ( 1 ) hero . moveUp ( 1 ) hero . use ( "door" ) hero . moveUp …" at bounding box center [392, 155] width 153 height 172
type textarea "hero.moveRight(1)"
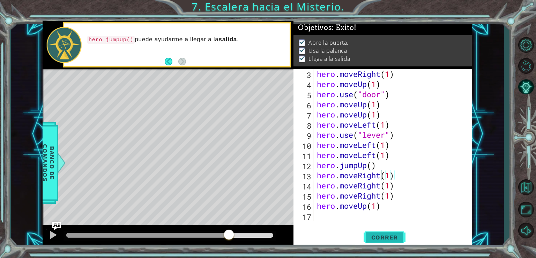
click at [383, 236] on span "Correr" at bounding box center [384, 237] width 41 height 7
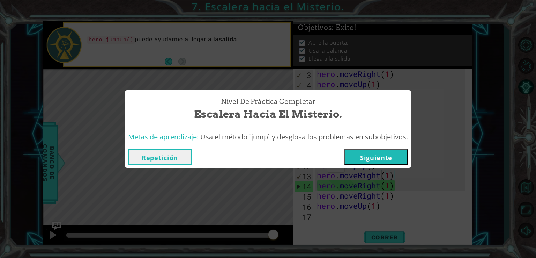
click at [369, 162] on button "Siguiente" at bounding box center [376, 157] width 64 height 16
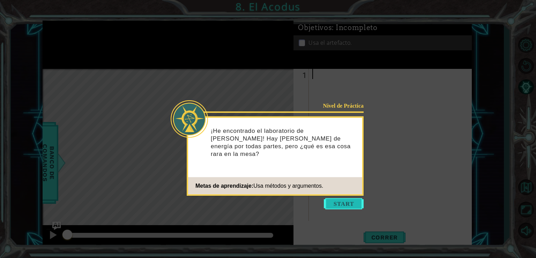
click at [339, 206] on button "Start" at bounding box center [344, 203] width 40 height 11
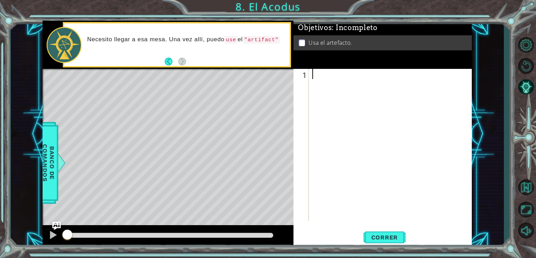
click at [345, 186] on div at bounding box center [392, 155] width 163 height 172
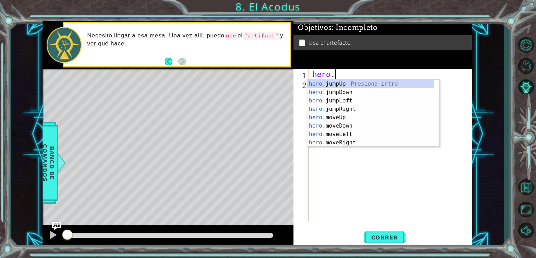
scroll to position [0, 0]
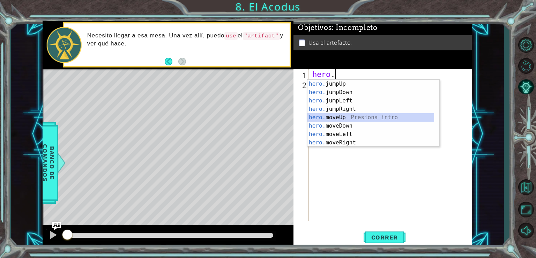
click at [343, 117] on div "hero. jumpUp Presiona intro hero. jumpDown Presiona intro hero. jumpLeft Presio…" at bounding box center [370, 122] width 127 height 84
type textarea "hero.moveUp(1)"
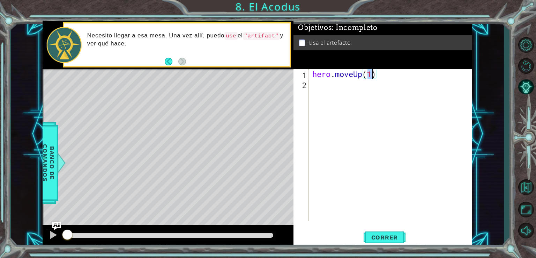
click at [347, 131] on div "hero . moveUp ( 1 )" at bounding box center [392, 155] width 163 height 172
click at [368, 83] on div "hero . moveUp ( 1 )" at bounding box center [392, 155] width 163 height 172
click at [371, 77] on div "hero . moveUp ( 1 )" at bounding box center [392, 155] width 163 height 172
type textarea "hero.moveUp()"
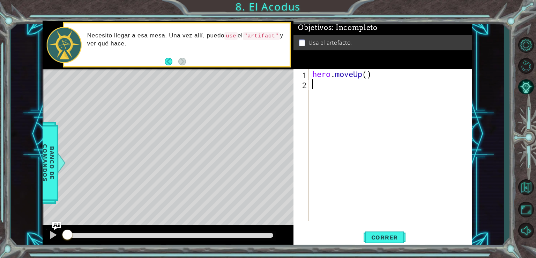
click at [373, 78] on div "hero . moveUp ( )" at bounding box center [392, 155] width 163 height 172
click at [370, 78] on div "hero . moveUp ( )" at bounding box center [392, 155] width 163 height 172
type textarea "hero.moveUp(2)"
click at [373, 89] on div "hero . moveUp ( 2 )" at bounding box center [392, 155] width 163 height 172
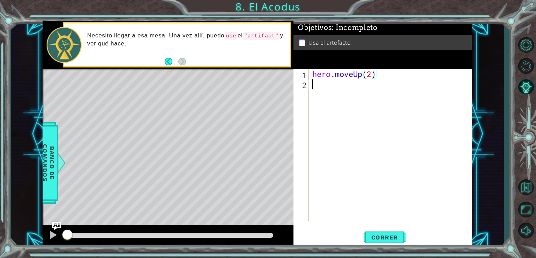
scroll to position [0, 0]
click at [387, 236] on span "Correr" at bounding box center [384, 237] width 41 height 7
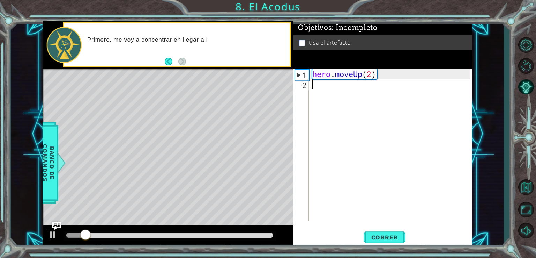
click at [360, 137] on div "hero . moveUp ( 2 )" at bounding box center [392, 155] width 163 height 172
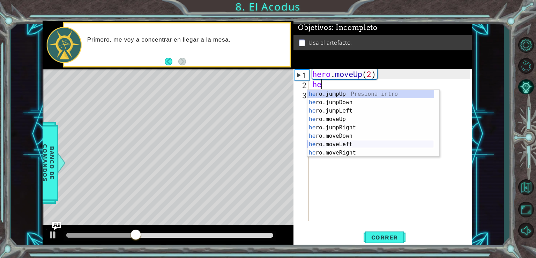
click at [351, 143] on div "he ro.jumpUp Presiona intro he ro.jumpDown Presiona intro he ro.jumpLeft Presio…" at bounding box center [370, 132] width 127 height 84
type textarea "hero.moveLeft(1)"
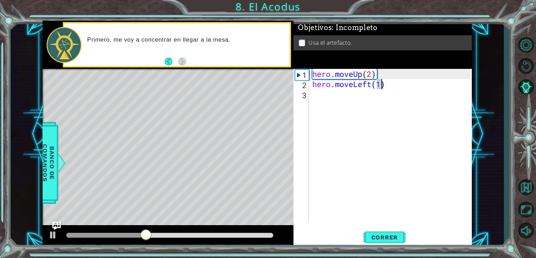
drag, startPoint x: 357, startPoint y: 169, endPoint x: 362, endPoint y: 163, distance: 8.0
click at [358, 169] on div "hero . moveUp ( 2 ) hero . moveLeft ( 1 )" at bounding box center [392, 155] width 163 height 172
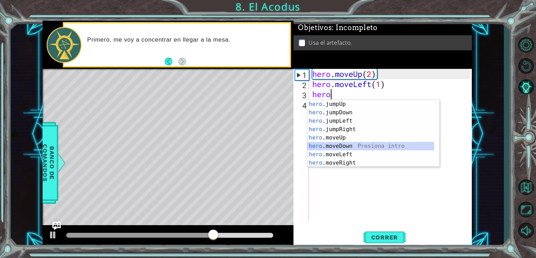
click at [355, 148] on div "hero .jumpUp Presiona intro hero .jumpDown Presiona intro hero .jumpLeft Presio…" at bounding box center [370, 142] width 127 height 84
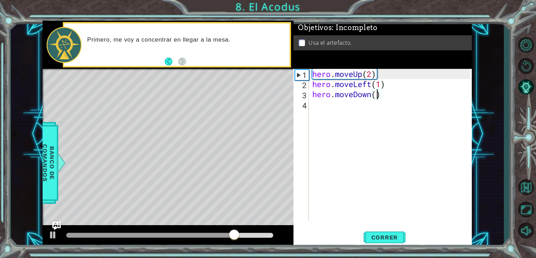
scroll to position [0, 3]
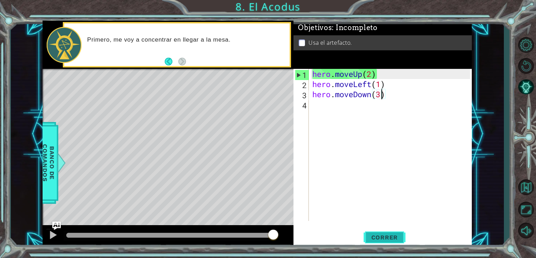
type textarea "hero.moveDown(3)"
click at [387, 238] on span "Correr" at bounding box center [384, 237] width 41 height 7
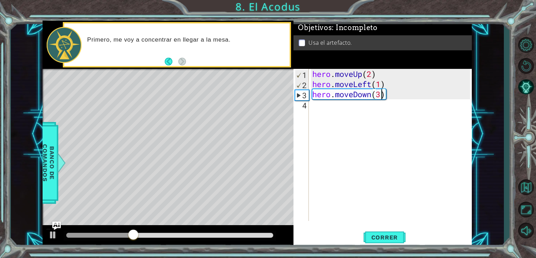
click at [374, 186] on div "hero . moveUp ( 2 ) hero . moveLeft ( 1 ) hero . moveDown ( 3 )" at bounding box center [392, 155] width 163 height 172
click at [385, 97] on div "hero . moveUp ( 2 ) hero . moveLeft ( 1 ) hero . moveDown ( 3 )" at bounding box center [392, 155] width 163 height 172
type textarea "hero.moveDown(3)"
click at [381, 99] on div "hero . moveUp ( 2 ) hero . moveLeft ( 1 ) hero . moveDown ( 3 )" at bounding box center [392, 155] width 163 height 172
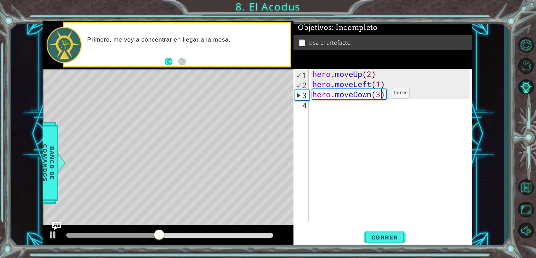
click at [381, 95] on div "hero . moveUp ( 2 ) hero . moveLeft ( 1 ) hero . moveDown ( 3 )" at bounding box center [392, 155] width 163 height 172
type textarea "hero.moveDown(2)"
click at [370, 116] on div "hero . moveUp ( 2 ) hero . moveLeft ( 1 ) hero . moveDown ( 2 )" at bounding box center [392, 155] width 163 height 172
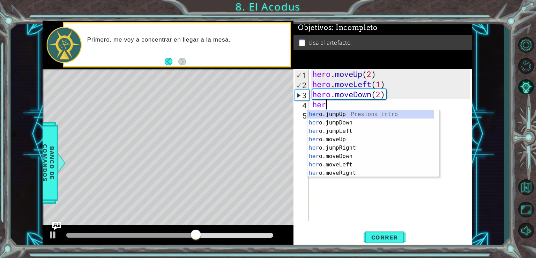
scroll to position [0, 0]
type textarea "hero"
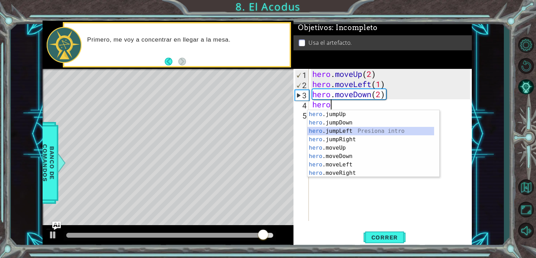
click at [347, 131] on div "hero .jumpUp Presiona intro hero .jumpDown Presiona intro hero .jumpLeft Presio…" at bounding box center [370, 152] width 127 height 84
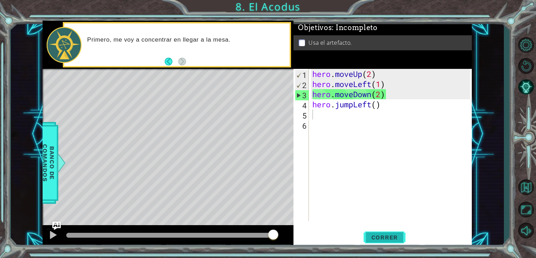
click at [396, 238] on span "Correr" at bounding box center [384, 237] width 41 height 7
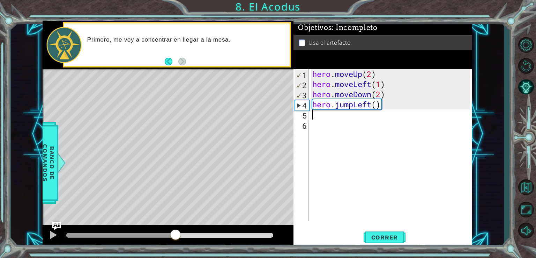
click at [176, 232] on div at bounding box center [169, 234] width 207 height 5
drag, startPoint x: 333, startPoint y: 166, endPoint x: 337, endPoint y: 164, distance: 4.6
click at [335, 165] on div "hero . moveUp ( 2 ) hero . moveLeft ( 1 ) hero . moveDown ( 2 ) hero . jumpLeft…" at bounding box center [392, 155] width 163 height 172
click at [343, 138] on div "hero . moveUp ( 2 ) hero . moveLeft ( 1 ) hero . moveDown ( 2 ) hero . jumpLeft…" at bounding box center [392, 155] width 163 height 172
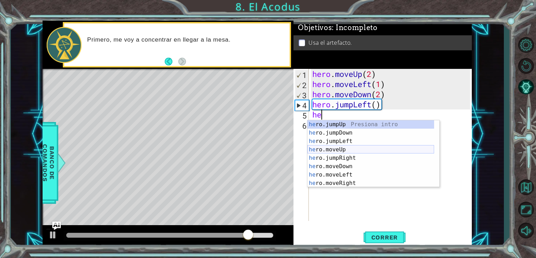
click at [348, 151] on div "he ro.jumpUp Presiona intro he ro.jumpDown Presiona intro he ro.jumpLeft Presio…" at bounding box center [370, 162] width 127 height 84
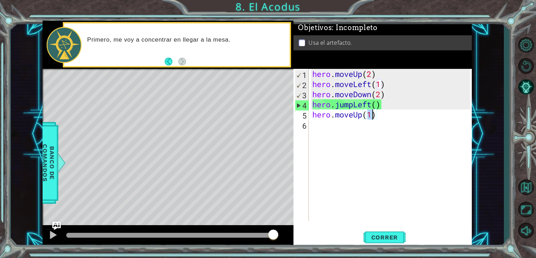
scroll to position [0, 2]
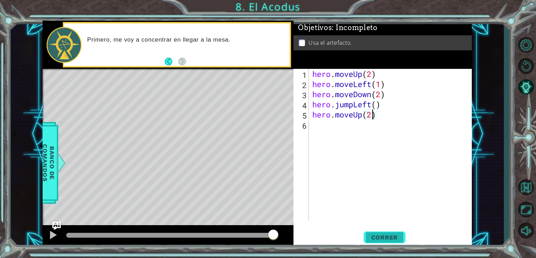
type textarea "hero.moveUp(2)"
click at [396, 234] on span "Correr" at bounding box center [384, 237] width 41 height 7
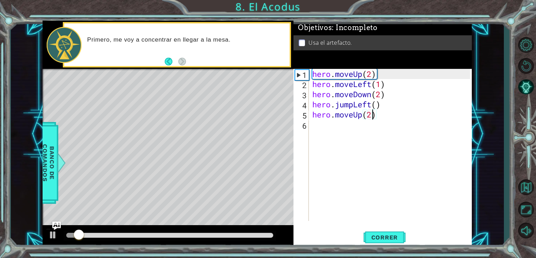
click at [315, 174] on div "hero . moveUp ( 2 ) hero . moveLeft ( 1 ) hero . moveDown ( 2 ) hero . jumpLeft…" at bounding box center [392, 155] width 163 height 172
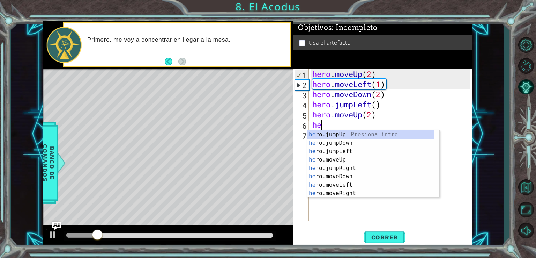
scroll to position [0, 0]
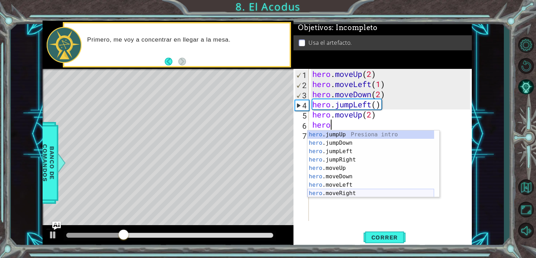
click at [334, 193] on div "hero .jumpUp Presiona intro hero .jumpDown Presiona intro hero .jumpLeft Presio…" at bounding box center [370, 172] width 127 height 84
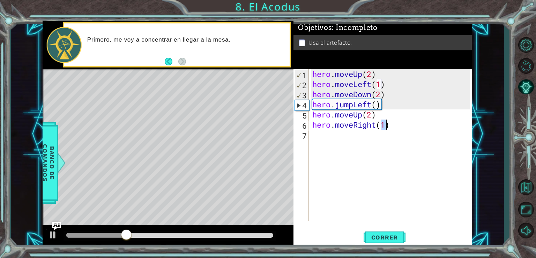
type textarea "hero.moveRight(1)"
click at [353, 163] on div "hero . moveUp ( 2 ) hero . moveLeft ( 1 ) hero . moveDown ( 2 ) hero . jumpLeft…" at bounding box center [392, 155] width 163 height 172
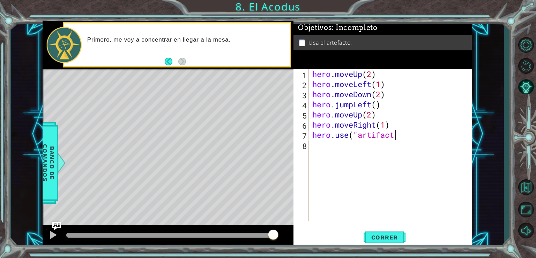
scroll to position [0, 3]
type textarea "hero.use("artifact")"
click at [384, 236] on span "Correr" at bounding box center [384, 237] width 41 height 7
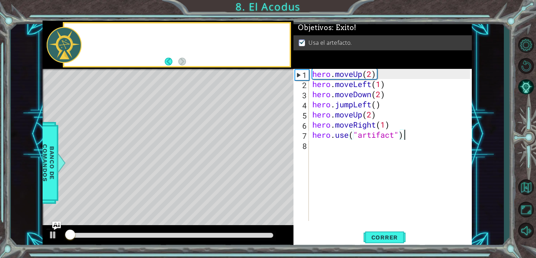
drag, startPoint x: 238, startPoint y: 228, endPoint x: 240, endPoint y: 232, distance: 4.9
click at [240, 231] on div at bounding box center [168, 236] width 251 height 22
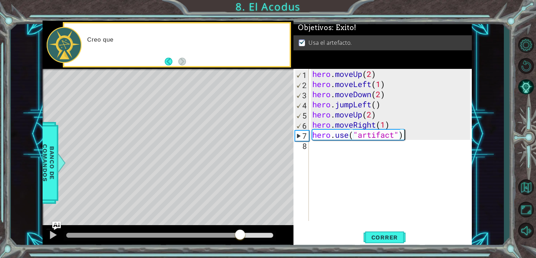
drag, startPoint x: 240, startPoint y: 235, endPoint x: 245, endPoint y: 235, distance: 4.5
click at [245, 235] on div at bounding box center [169, 234] width 207 height 5
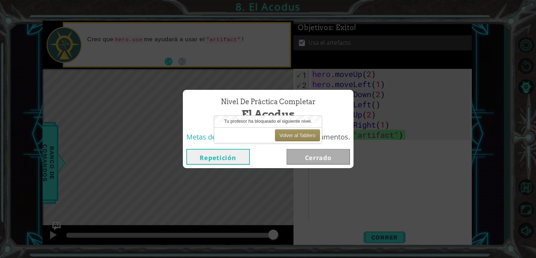
click at [310, 128] on div "Volver al Tablero" at bounding box center [268, 135] width 108 height 16
click at [306, 134] on button "Volver al Tablero" at bounding box center [297, 135] width 45 height 12
click at [305, 134] on button "Volver al Tablero" at bounding box center [297, 135] width 45 height 12
click at [297, 133] on button "Volver al Tablero" at bounding box center [297, 135] width 45 height 12
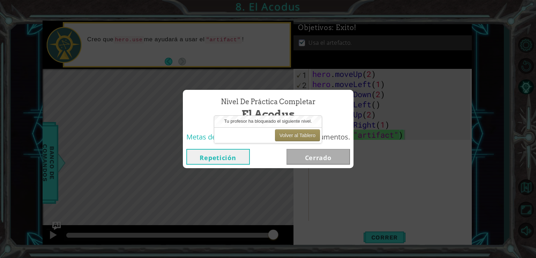
click at [209, 162] on button "Repetición" at bounding box center [218, 157] width 64 height 16
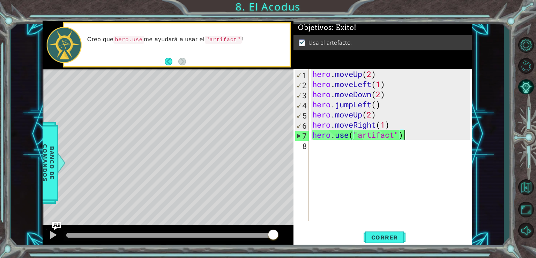
click at [380, 176] on div "hero . moveUp ( 2 ) hero . moveLeft ( 1 ) hero . moveDown ( 2 ) hero . jumpLeft…" at bounding box center [392, 155] width 163 height 172
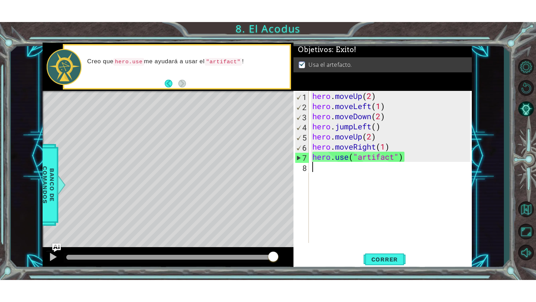
scroll to position [0, 0]
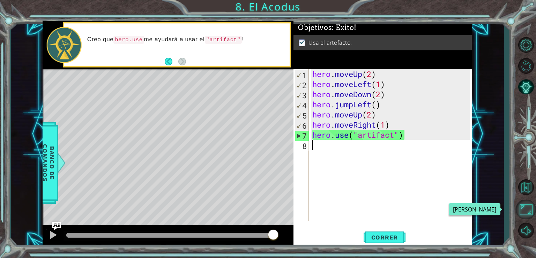
click at [528, 211] on button "Maximizar Navegador" at bounding box center [526, 209] width 20 height 19
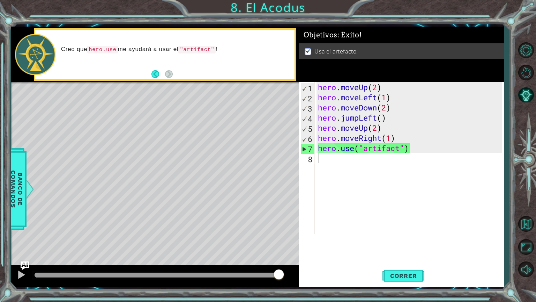
drag, startPoint x: 424, startPoint y: 186, endPoint x: 427, endPoint y: 180, distance: 6.2
click at [425, 184] on div "hero . moveUp ( 2 ) hero . moveLeft ( 1 ) hero . moveDown ( 2 ) hero . jumpLeft…" at bounding box center [411, 168] width 189 height 172
click at [392, 191] on div "hero . moveUp ( 2 ) hero . moveLeft ( 1 ) hero . moveDown ( 2 ) hero . jumpLeft…" at bounding box center [411, 168] width 189 height 172
type textarea "hero.moveUp(2)"
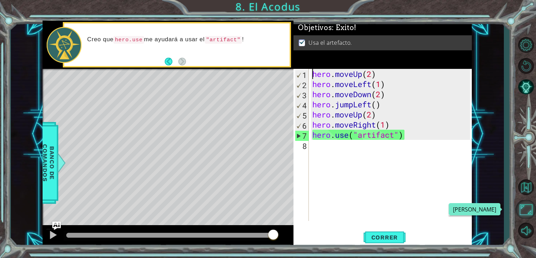
click at [524, 206] on button "Maximizar Navegador" at bounding box center [526, 209] width 20 height 19
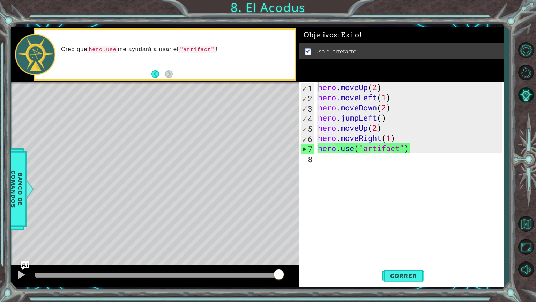
click at [433, 257] on div "Correr" at bounding box center [403, 275] width 205 height 21
click at [396, 207] on div "hero . moveUp ( 2 ) hero . moveLeft ( 1 ) hero . moveDown ( 2 ) hero . jumpLeft…" at bounding box center [411, 168] width 189 height 172
drag, startPoint x: 378, startPoint y: 176, endPoint x: 391, endPoint y: 196, distance: 24.0
click at [390, 197] on div "hero . moveUp ( 2 ) hero . moveLeft ( 1 ) hero . moveDown ( 2 ) hero . jumpLeft…" at bounding box center [411, 168] width 189 height 172
click at [373, 176] on div "hero . moveUp ( 2 ) hero . moveLeft ( 1 ) hero . moveDown ( 2 ) hero . jumpLeft…" at bounding box center [411, 168] width 189 height 172
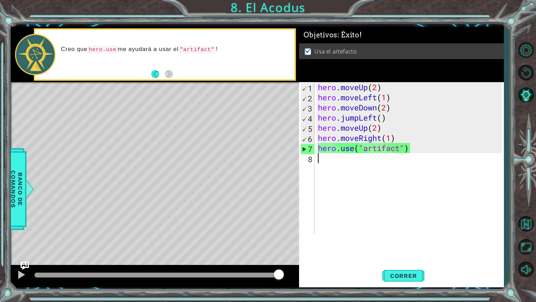
click at [401, 202] on div "hero . moveUp ( 2 ) hero . moveLeft ( 1 ) hero . moveDown ( 2 ) hero . jumpLeft…" at bounding box center [411, 168] width 189 height 172
click at [401, 201] on div "hero . moveUp ( 2 ) hero . moveLeft ( 1 ) hero . moveDown ( 2 ) hero . jumpLeft…" at bounding box center [411, 168] width 189 height 172
click at [368, 180] on div "hero . moveUp ( 2 ) hero . moveLeft ( 1 ) hero . moveDown ( 2 ) hero . jumpLeft…" at bounding box center [411, 168] width 189 height 172
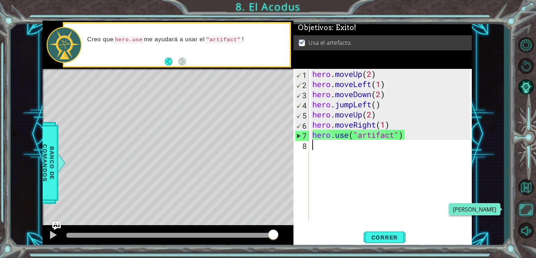
click at [522, 206] on button "Maximizar Navegador" at bounding box center [526, 209] width 20 height 19
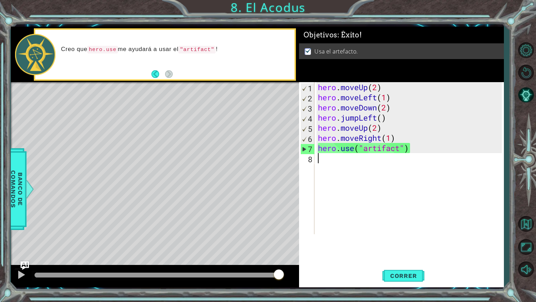
click at [461, 230] on div "hero . moveUp ( 2 ) hero . moveLeft ( 1 ) hero . moveDown ( 2 ) hero . jumpLeft…" at bounding box center [411, 168] width 189 height 172
